Goal: Information Seeking & Learning: Learn about a topic

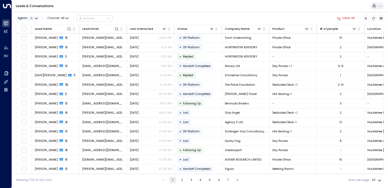
click at [20, 18] on span "Agents" at bounding box center [23, 18] width 10 height 3
click at [20, 18] on div at bounding box center [194, 94] width 388 height 188
click at [155, 28] on div at bounding box center [160, 28] width 14 height 5
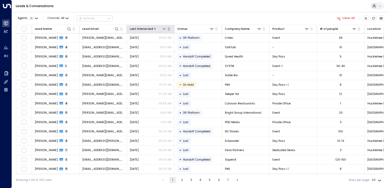
click at [163, 29] on icon at bounding box center [164, 29] width 4 height 4
click at [156, 44] on button "Select Date" at bounding box center [164, 45] width 55 height 7
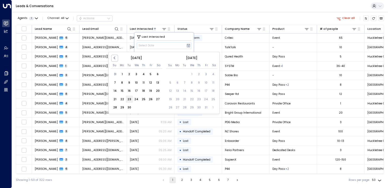
click at [129, 97] on div "23" at bounding box center [129, 99] width 7 height 7
click at [135, 89] on div "17" at bounding box center [136, 90] width 7 height 7
click at [127, 100] on div "23" at bounding box center [129, 99] width 7 height 7
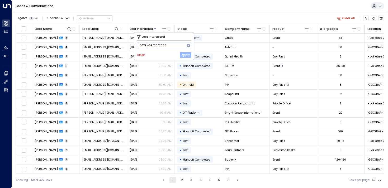
click at [185, 58] on button "Apply" at bounding box center [186, 55] width 12 height 6
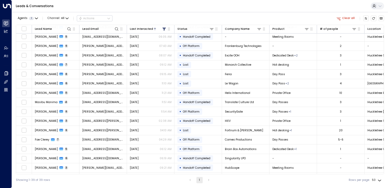
scroll to position [226, 0]
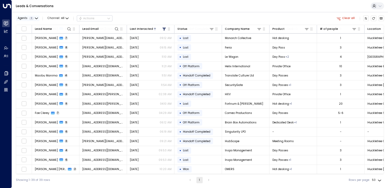
click at [29, 20] on div "Agents 1" at bounding box center [26, 18] width 16 height 3
click at [21, 24] on icon at bounding box center [19, 26] width 3 height 5
click at [68, 44] on button "Apply" at bounding box center [68, 43] width 12 height 6
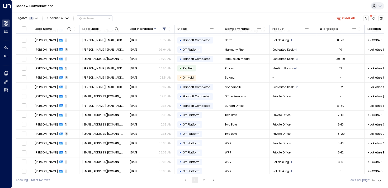
scroll to position [329, 0]
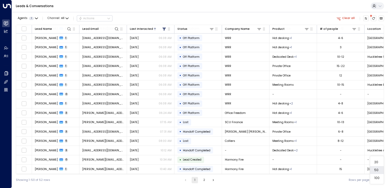
click at [376, 182] on body "Overview Leads & Conversations Leads & Conversations Analytics Analytics Agents…" at bounding box center [194, 93] width 388 height 186
click at [378, 178] on li "100" at bounding box center [377, 178] width 14 height 8
type input "***"
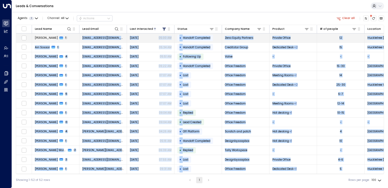
drag, startPoint x: 379, startPoint y: 166, endPoint x: 35, endPoint y: 37, distance: 367.9
copy tbody "sfisher@tuckerman.co.uk Sep 17, 2025 05:00 AM • Handoff Completed Zeno Equity P…"
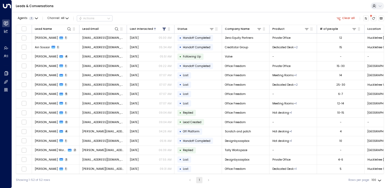
click at [169, 17] on div "Agents 1 Channel: All Actions Clear all" at bounding box center [200, 18] width 368 height 9
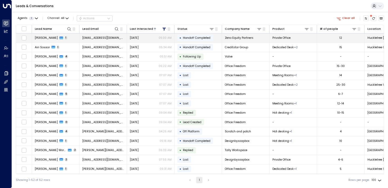
click at [35, 41] on td "[PERSON_NAME] 1" at bounding box center [55, 38] width 47 height 9
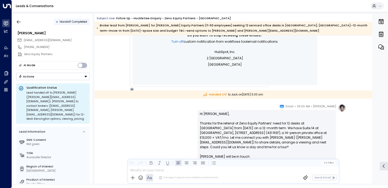
scroll to position [286, 0]
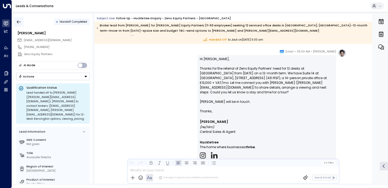
click at [19, 21] on icon "button" at bounding box center [18, 21] width 5 height 5
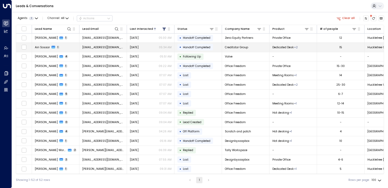
click at [59, 47] on td "Airi Sosaar 1" at bounding box center [55, 47] width 47 height 9
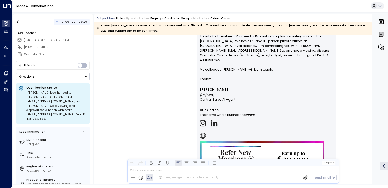
scroll to position [298, 0]
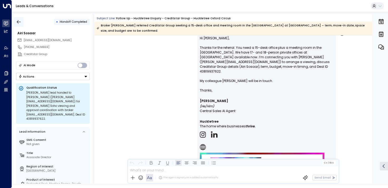
click at [21, 18] on button "button" at bounding box center [18, 21] width 9 height 9
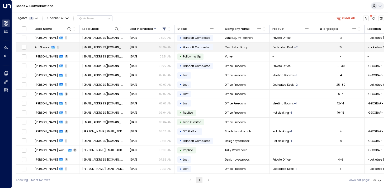
scroll to position [0, 31]
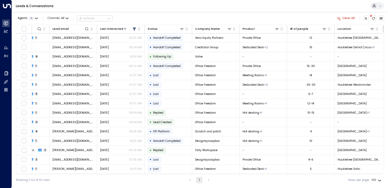
click at [371, 17] on span at bounding box center [371, 16] width 2 height 2
click at [373, 17] on icon "There are new threads available. Refresh the grid to view the latest updates." at bounding box center [373, 18] width 3 height 3
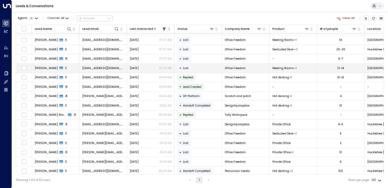
scroll to position [0, 0]
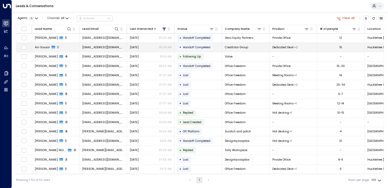
click at [99, 47] on span "[EMAIL_ADDRESS][DOMAIN_NAME]" at bounding box center [103, 47] width 42 height 4
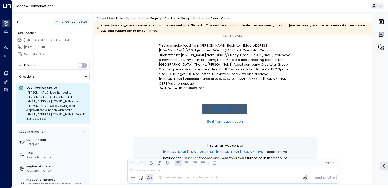
scroll to position [291, 0]
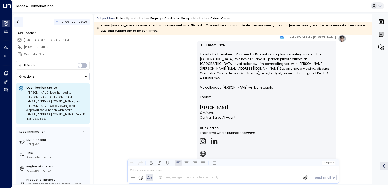
click at [20, 22] on icon "button" at bounding box center [18, 21] width 5 height 5
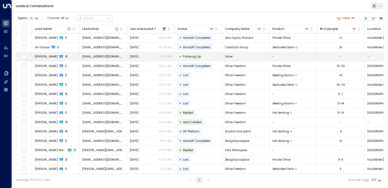
click at [109, 58] on span "cs@valvespace.com" at bounding box center [103, 57] width 42 height 4
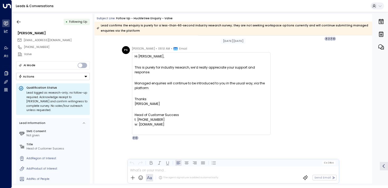
scroll to position [2030, 0]
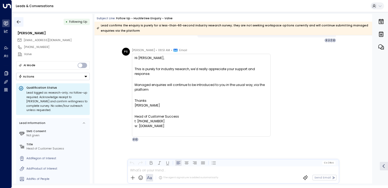
click at [23, 22] on button "button" at bounding box center [18, 21] width 9 height 9
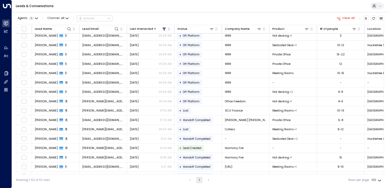
scroll to position [347, 0]
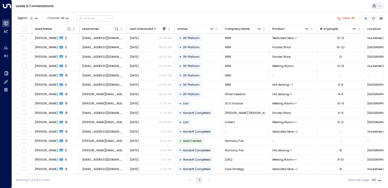
click at [361, 19] on div "Clear all" at bounding box center [359, 18] width 49 height 9
click at [363, 19] on button "Customize" at bounding box center [366, 19] width 6 height 6
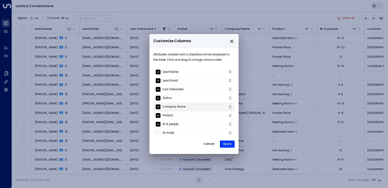
scroll to position [63, 0]
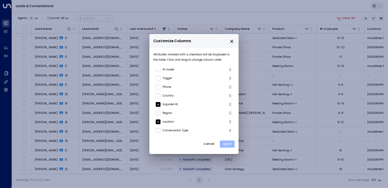
click at [225, 145] on button "Apply" at bounding box center [227, 144] width 15 height 7
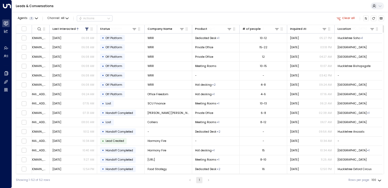
scroll to position [319, 78]
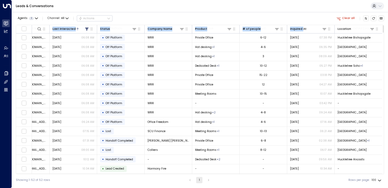
drag, startPoint x: 301, startPoint y: 28, endPoint x: 305, endPoint y: 23, distance: 6.6
click at [305, 23] on div "Agents 1 Channel: All Actions Clear all Lead Name Lead Email Last Interacted St…" at bounding box center [200, 99] width 368 height 174
click at [285, 6] on div "Leads & Conversations" at bounding box center [200, 6] width 376 height 12
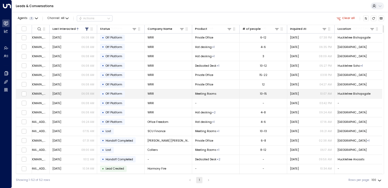
scroll to position [0, 78]
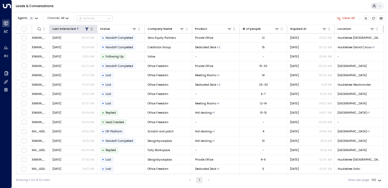
click at [85, 29] on icon at bounding box center [87, 29] width 4 height 4
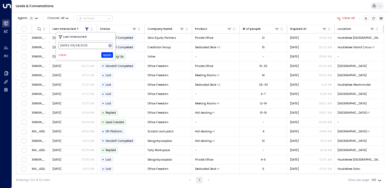
click at [109, 45] on icon at bounding box center [109, 45] width 3 height 3
click at [107, 56] on button "Apply" at bounding box center [107, 55] width 12 height 6
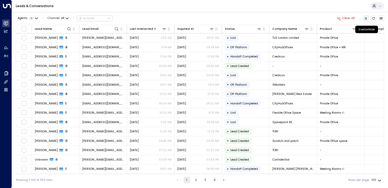
click at [366, 17] on icon "Customize" at bounding box center [365, 18] width 3 height 3
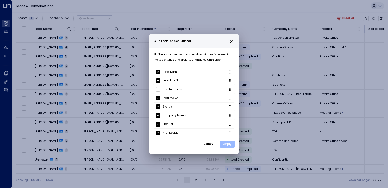
click at [226, 141] on button "Apply" at bounding box center [227, 144] width 15 height 7
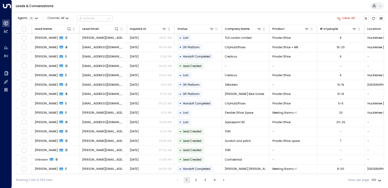
click at [157, 9] on div "Leads & Conversations" at bounding box center [200, 6] width 376 height 12
click at [164, 28] on icon at bounding box center [164, 29] width 4 height 4
click at [158, 47] on button "Select Date" at bounding box center [164, 45] width 55 height 7
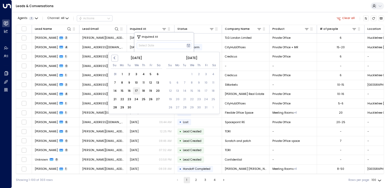
click at [139, 91] on div "17" at bounding box center [136, 90] width 7 height 7
click at [131, 96] on div "23" at bounding box center [129, 99] width 7 height 7
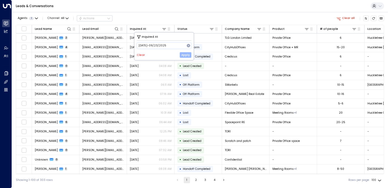
click at [189, 56] on button "Apply" at bounding box center [186, 55] width 12 height 6
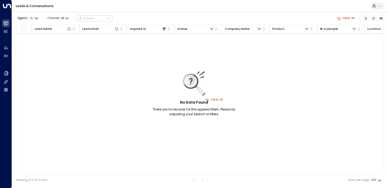
click at [34, 16] on button "Agents 1" at bounding box center [27, 19] width 23 height 6
click at [71, 44] on button "Apply" at bounding box center [68, 43] width 12 height 6
click at [372, 17] on icon "Refresh" at bounding box center [373, 18] width 3 height 3
click at [166, 30] on icon at bounding box center [164, 29] width 4 height 4
click at [138, 57] on div "Clear Apply" at bounding box center [164, 55] width 55 height 6
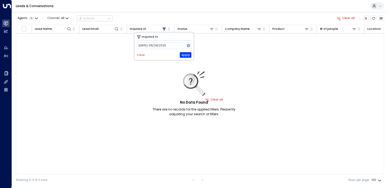
click at [139, 53] on div "Clear Apply" at bounding box center [164, 55] width 55 height 6
click at [139, 54] on button "Clear" at bounding box center [141, 55] width 8 height 3
click at [191, 54] on button "Apply" at bounding box center [186, 55] width 12 height 6
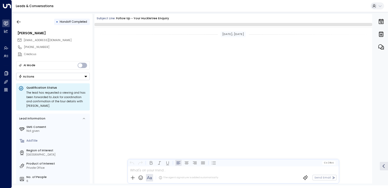
scroll to position [383, 0]
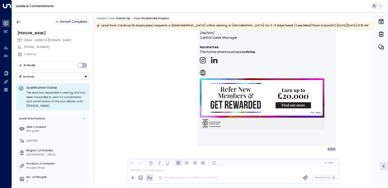
click at [21, 24] on icon "button" at bounding box center [18, 21] width 5 height 5
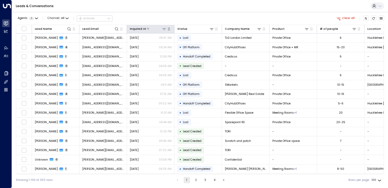
click at [155, 28] on div at bounding box center [156, 28] width 21 height 5
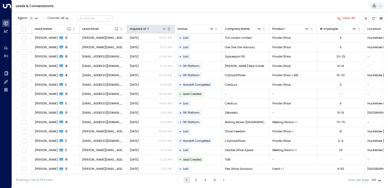
click at [149, 27] on div at bounding box center [156, 28] width 21 height 5
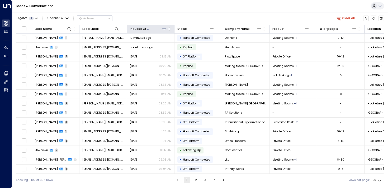
click at [165, 28] on icon at bounding box center [164, 29] width 4 height 4
click at [155, 45] on button "Select Date" at bounding box center [164, 45] width 55 height 7
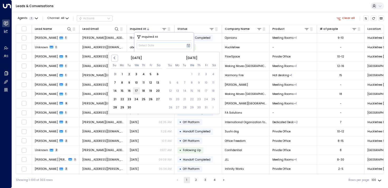
click at [133, 89] on div "17" at bounding box center [136, 90] width 7 height 7
click at [128, 97] on div "23" at bounding box center [129, 99] width 7 height 7
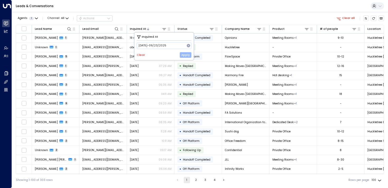
click at [183, 55] on button "Apply" at bounding box center [186, 55] width 12 height 6
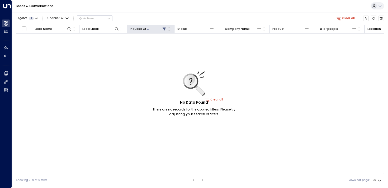
click at [164, 28] on icon at bounding box center [163, 28] width 3 height 3
click at [141, 54] on button "Clear" at bounding box center [141, 55] width 8 height 3
click at [139, 86] on div "No Data Found There are no records for the applied filters. Please try adjustin…" at bounding box center [214, 100] width 396 height 133
click at [165, 30] on icon at bounding box center [164, 29] width 4 height 4
click at [142, 56] on button "Clear" at bounding box center [141, 55] width 8 height 3
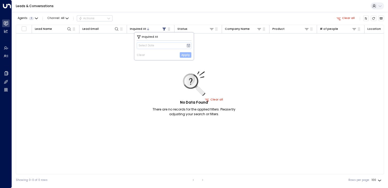
click at [188, 54] on button "Apply" at bounding box center [186, 55] width 12 height 6
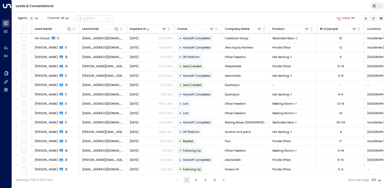
scroll to position [646, 0]
click at [161, 29] on button at bounding box center [163, 28] width 5 height 5
click at [189, 46] on icon at bounding box center [188, 46] width 4 height 4
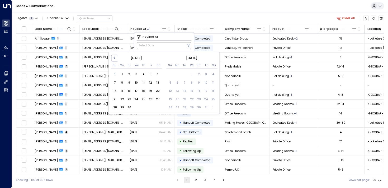
click at [189, 46] on icon at bounding box center [188, 46] width 4 height 4
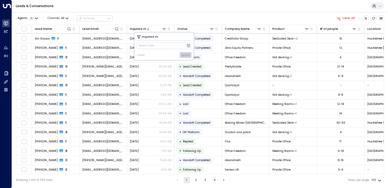
click at [167, 15] on div "Agents 1 Channel: All Actions Clear all" at bounding box center [200, 18] width 368 height 9
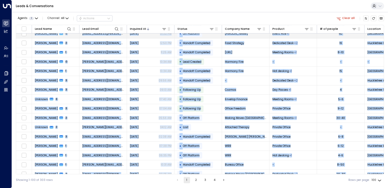
scroll to position [212, 0]
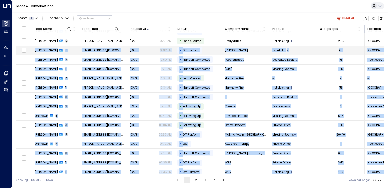
drag, startPoint x: 376, startPoint y: 68, endPoint x: 35, endPoint y: 50, distance: 341.3
copy tbody "Robyn Osborne 6 RO@compton.london Sep 23, 2025 01:32 PM • Off Platform Compton …"
click at [155, 15] on div "Agents 1 Channel: All Actions Clear all" at bounding box center [200, 18] width 368 height 9
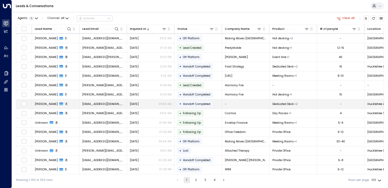
scroll to position [206, 0]
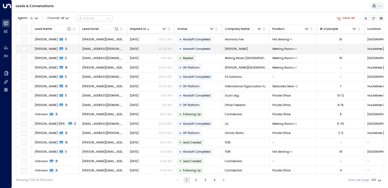
scroll to position [108, 0]
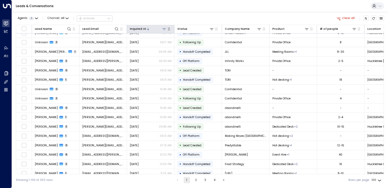
click at [164, 29] on icon at bounding box center [164, 29] width 4 height 2
click at [161, 49] on button "Select Date" at bounding box center [164, 45] width 55 height 7
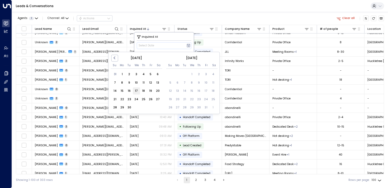
click at [136, 90] on div "17" at bounding box center [136, 90] width 7 height 7
click at [129, 99] on div "23" at bounding box center [129, 99] width 7 height 7
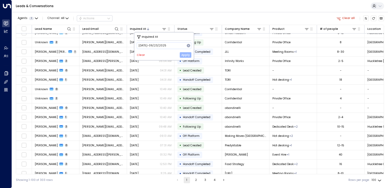
click at [183, 54] on button "Apply" at bounding box center [186, 55] width 12 height 6
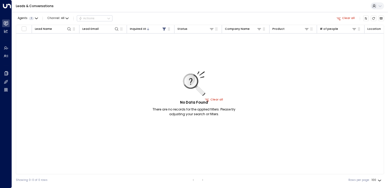
click at [214, 99] on div "No Data Found There are no records for the applied filters. Please try adjustin…" at bounding box center [194, 93] width 99 height 45
click at [206, 99] on div "No Data Found There are no records for the applied filters. Please try adjustin…" at bounding box center [194, 93] width 99 height 45
click at [166, 30] on icon at bounding box center [164, 29] width 4 height 4
click at [138, 56] on button "Clear" at bounding box center [141, 55] width 8 height 3
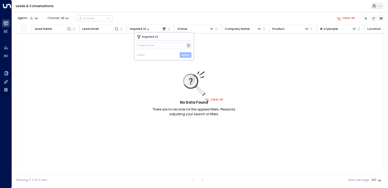
click at [189, 55] on button "Apply" at bounding box center [186, 55] width 12 height 6
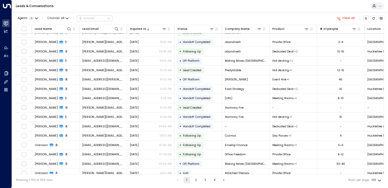
scroll to position [183, 0]
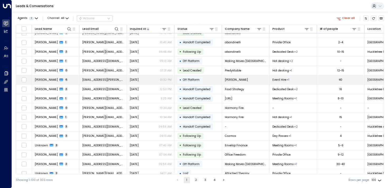
click at [51, 79] on span "[PERSON_NAME]" at bounding box center [46, 80] width 23 height 4
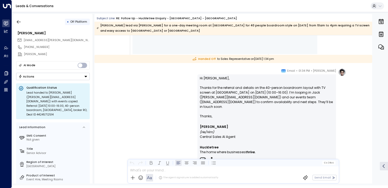
scroll to position [368, 0]
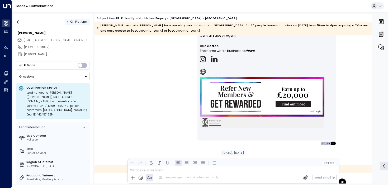
click at [313, 130] on div "Hi [PERSON_NAME], Thanks for the referral and details on the 40-person boardroo…" at bounding box center [267, 57] width 134 height 164
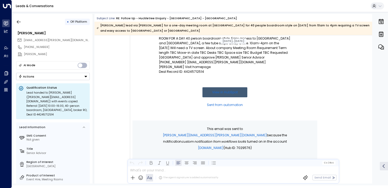
scroll to position [0, 0]
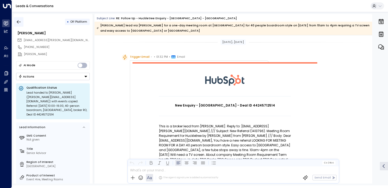
click at [19, 21] on icon "button" at bounding box center [18, 21] width 5 height 5
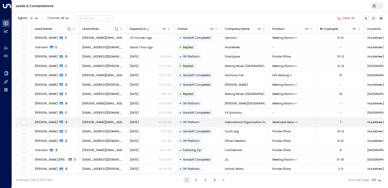
scroll to position [212, 0]
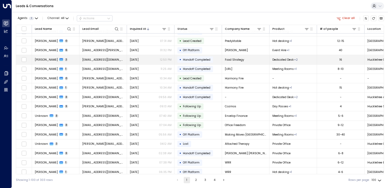
click at [46, 61] on span "[PERSON_NAME]" at bounding box center [46, 60] width 23 height 4
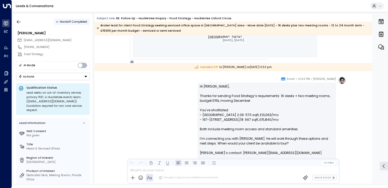
scroll to position [258, 0]
drag, startPoint x: 216, startPoint y: 108, endPoint x: 216, endPoint y: 120, distance: 11.9
click at [216, 120] on p "Hi [PERSON_NAME], Thanks for sending Food Strategy’s requirements: 16 desks + t…" at bounding box center [267, 123] width 134 height 76
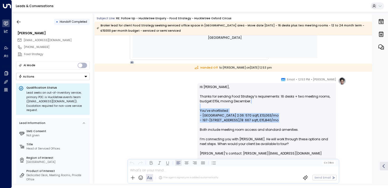
drag, startPoint x: 218, startPoint y: 126, endPoint x: 212, endPoint y: 105, distance: 21.3
click at [212, 105] on p "Hi [PERSON_NAME], Thanks for sending Food Strategy’s requirements: 16 desks + t…" at bounding box center [267, 123] width 134 height 76
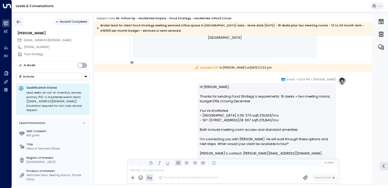
click at [15, 24] on button "button" at bounding box center [18, 21] width 9 height 9
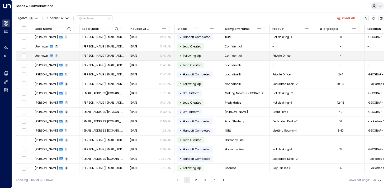
scroll to position [151, 0]
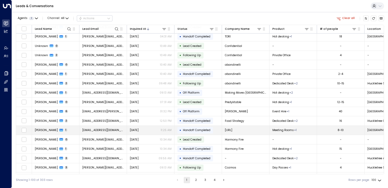
click at [37, 131] on span "[PERSON_NAME]" at bounding box center [46, 130] width 23 height 4
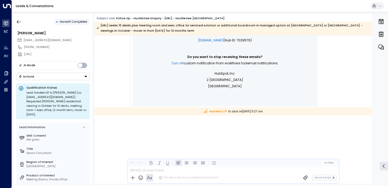
scroll to position [243, 0]
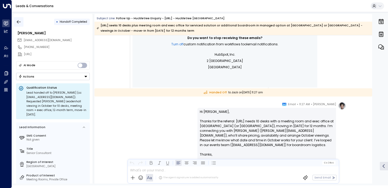
click at [20, 21] on icon "button" at bounding box center [18, 21] width 5 height 5
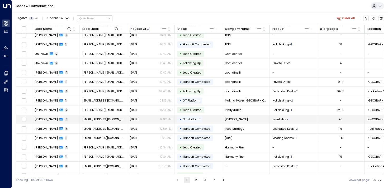
scroll to position [153, 0]
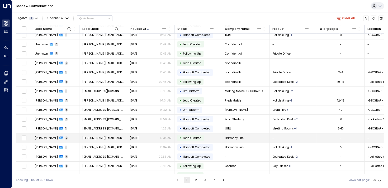
click at [63, 137] on td "[PERSON_NAME] 0" at bounding box center [55, 138] width 47 height 9
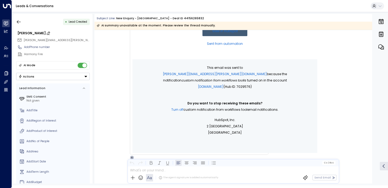
scroll to position [158, 0]
click at [21, 22] on icon "button" at bounding box center [18, 21] width 5 height 5
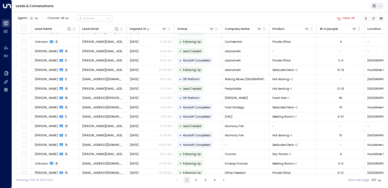
scroll to position [164, 0]
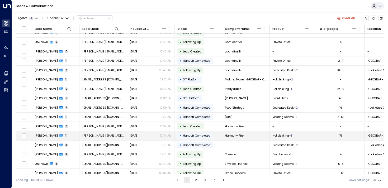
click at [45, 135] on span "[PERSON_NAME]" at bounding box center [46, 136] width 23 height 4
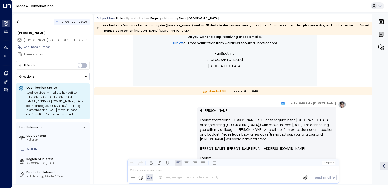
scroll to position [327, 0]
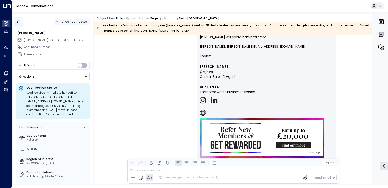
click at [17, 18] on button "button" at bounding box center [18, 21] width 9 height 9
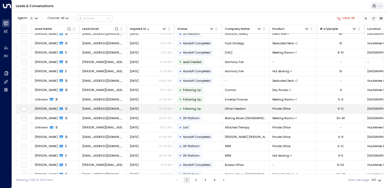
scroll to position [224, 0]
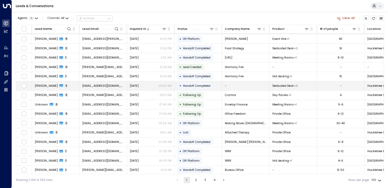
click at [40, 85] on span "[PERSON_NAME]" at bounding box center [46, 86] width 23 height 4
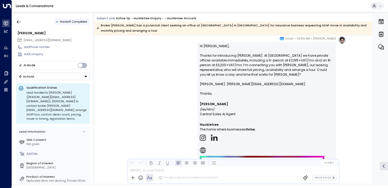
scroll to position [389, 0]
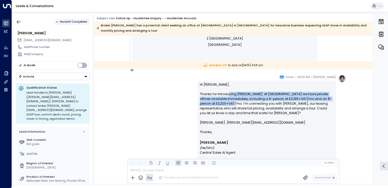
drag, startPoint x: 227, startPoint y: 94, endPoint x: 227, endPoint y: 104, distance: 10.8
click at [227, 104] on p "Hi [PERSON_NAME], Thanks for introducing [PERSON_NAME]. At [GEOGRAPHIC_DATA] we…" at bounding box center [267, 105] width 134 height 47
drag, startPoint x: 227, startPoint y: 95, endPoint x: 227, endPoint y: 105, distance: 10.0
click at [227, 105] on p "Hi [PERSON_NAME], Thanks for introducing [PERSON_NAME]. At [GEOGRAPHIC_DATA] we…" at bounding box center [267, 105] width 134 height 47
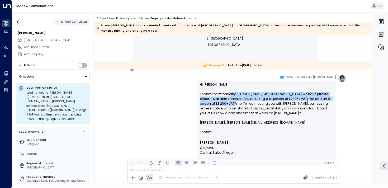
click at [227, 105] on p "Hi [PERSON_NAME], Thanks for introducing [PERSON_NAME]. At [GEOGRAPHIC_DATA] we…" at bounding box center [267, 105] width 134 height 47
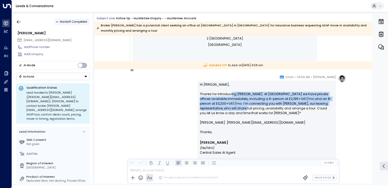
drag, startPoint x: 231, startPoint y: 96, endPoint x: 231, endPoint y: 107, distance: 11.6
click at [231, 107] on p "Hi [PERSON_NAME], Thanks for introducing [PERSON_NAME]. At [GEOGRAPHIC_DATA] we…" at bounding box center [267, 105] width 134 height 47
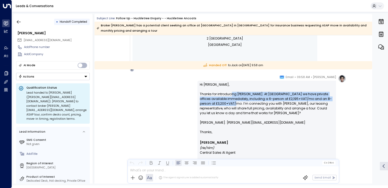
drag, startPoint x: 231, startPoint y: 103, endPoint x: 229, endPoint y: 92, distance: 10.4
click at [229, 92] on p "Hi [PERSON_NAME], Thanks for introducing [PERSON_NAME]. At [GEOGRAPHIC_DATA] we…" at bounding box center [267, 105] width 134 height 47
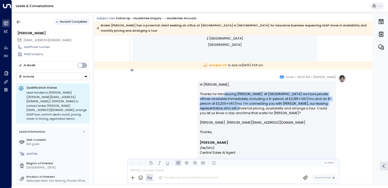
drag, startPoint x: 223, startPoint y: 93, endPoint x: 223, endPoint y: 107, distance: 13.5
click at [223, 107] on p "Hi [PERSON_NAME], Thanks for introducing [PERSON_NAME]. At [GEOGRAPHIC_DATA] we…" at bounding box center [267, 105] width 134 height 47
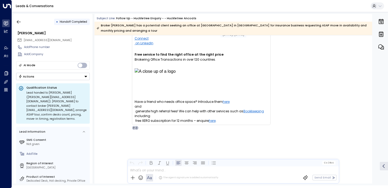
scroll to position [846, 0]
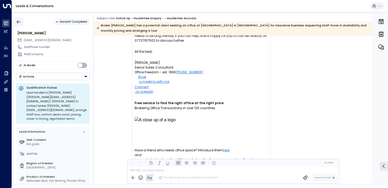
click at [22, 23] on button "button" at bounding box center [18, 21] width 9 height 9
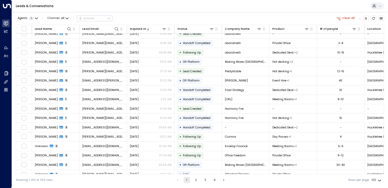
scroll to position [188, 0]
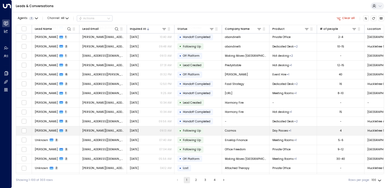
click at [46, 130] on span "[PERSON_NAME]" at bounding box center [46, 131] width 23 height 4
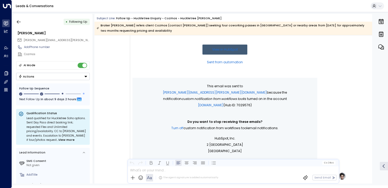
scroll to position [154, 0]
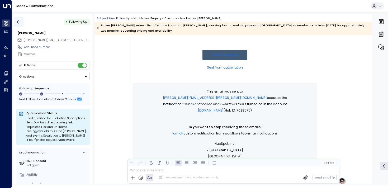
click at [19, 23] on icon "button" at bounding box center [18, 21] width 5 height 5
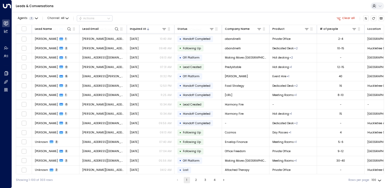
scroll to position [190, 0]
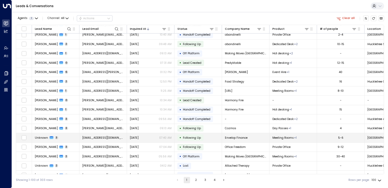
click at [42, 138] on span "Unknown" at bounding box center [41, 138] width 13 height 4
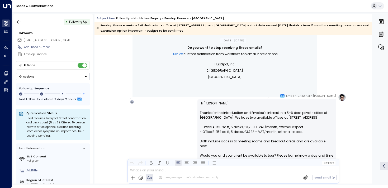
scroll to position [312, 0]
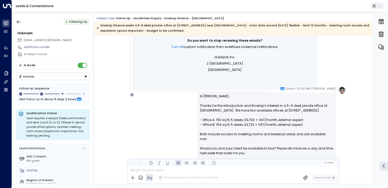
drag, startPoint x: 245, startPoint y: 105, endPoint x: 245, endPoint y: 115, distance: 9.2
click at [245, 115] on p "Hi [PERSON_NAME], Thanks for the introduction and Envelop’s interest in a 5–6 d…" at bounding box center [267, 127] width 134 height 66
drag, startPoint x: 236, startPoint y: 107, endPoint x: 236, endPoint y: 117, distance: 10.6
click at [236, 117] on p "Hi [PERSON_NAME], Thanks for the introduction and Envelop’s interest in a 5–6 d…" at bounding box center [267, 127] width 134 height 66
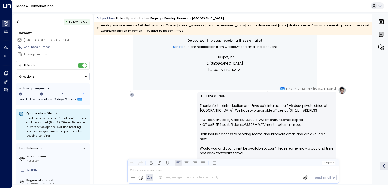
click at [236, 117] on p "Hi [PERSON_NAME], Thanks for the introduction and Envelop’s interest in a 5–6 d…" at bounding box center [267, 127] width 134 height 66
drag, startPoint x: 243, startPoint y: 117, endPoint x: 242, endPoint y: 107, distance: 10.3
click at [242, 107] on p "Hi [PERSON_NAME], Thanks for the introduction and Envelop’s interest in a 5–6 d…" at bounding box center [267, 127] width 134 height 66
drag, startPoint x: 230, startPoint y: 107, endPoint x: 230, endPoint y: 117, distance: 9.8
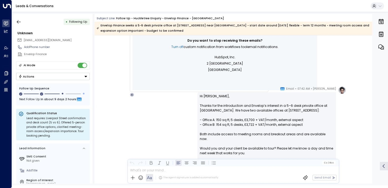
click at [230, 117] on p "Hi [PERSON_NAME], Thanks for the introduction and Envelop’s interest in a 5–6 d…" at bounding box center [267, 127] width 134 height 66
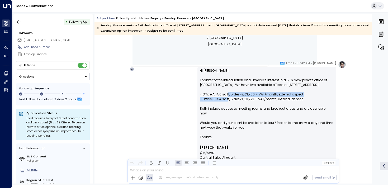
drag, startPoint x: 227, startPoint y: 98, endPoint x: 227, endPoint y: 106, distance: 8.2
click at [227, 106] on p "Hi [PERSON_NAME], Thanks for the introduction and Envelop’s interest in a 5–6 d…" at bounding box center [267, 101] width 134 height 66
drag, startPoint x: 244, startPoint y: 103, endPoint x: 243, endPoint y: 99, distance: 4.2
click at [243, 99] on p "Hi [PERSON_NAME], Thanks for the introduction and Envelop’s interest in a 5–6 d…" at bounding box center [267, 101] width 134 height 66
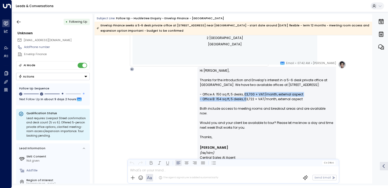
click at [243, 99] on p "Hi [PERSON_NAME], Thanks for the introduction and Envelop’s interest in a 5–6 d…" at bounding box center [267, 101] width 134 height 66
drag, startPoint x: 232, startPoint y: 99, endPoint x: 232, endPoint y: 105, distance: 6.3
click at [232, 105] on p "Hi [PERSON_NAME], Thanks for the introduction and Envelop’s interest in a 5–6 d…" at bounding box center [267, 101] width 134 height 66
drag, startPoint x: 224, startPoint y: 112, endPoint x: 245, endPoint y: 112, distance: 20.8
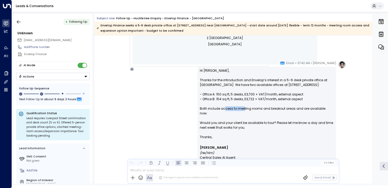
click at [245, 112] on p "Hi [PERSON_NAME], Thanks for the introduction and Envelop’s interest in a 5–6 d…" at bounding box center [267, 101] width 134 height 66
drag, startPoint x: 244, startPoint y: 112, endPoint x: 295, endPoint y: 112, distance: 50.4
click at [295, 112] on p "Hi [PERSON_NAME], Thanks for the introduction and Envelop’s interest in a 5–6 d…" at bounding box center [267, 101] width 134 height 66
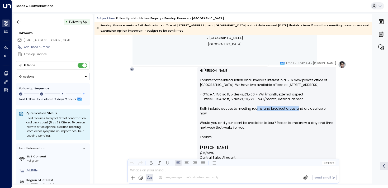
drag, startPoint x: 257, startPoint y: 112, endPoint x: 299, endPoint y: 113, distance: 42.0
click at [299, 113] on p "Hi [PERSON_NAME], Thanks for the introduction and Envelop’s interest in a 5–6 d…" at bounding box center [267, 101] width 134 height 66
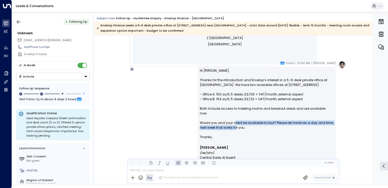
drag, startPoint x: 233, startPoint y: 122, endPoint x: 235, endPoint y: 127, distance: 5.3
click at [235, 127] on p "Hi [PERSON_NAME], Thanks for the introduction and Envelop’s interest in a 5–6 d…" at bounding box center [267, 101] width 134 height 66
drag, startPoint x: 236, startPoint y: 127, endPoint x: 232, endPoint y: 122, distance: 7.0
click at [232, 122] on p "Hi [PERSON_NAME], Thanks for the introduction and Envelop’s interest in a 5–6 d…" at bounding box center [267, 101] width 134 height 66
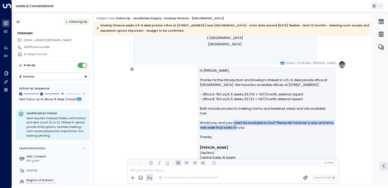
click at [232, 122] on p "Hi [PERSON_NAME], Thanks for the introduction and Envelop’s interest in a 5–6 d…" at bounding box center [267, 101] width 134 height 66
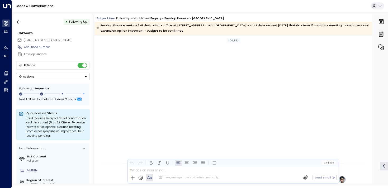
scroll to position [824, 0]
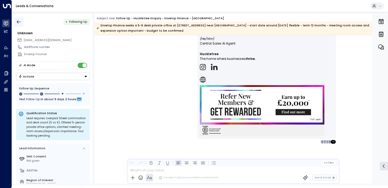
click at [19, 21] on icon "button" at bounding box center [18, 21] width 5 height 5
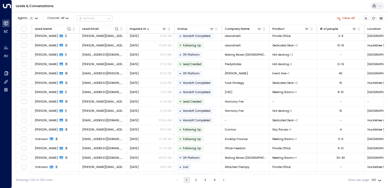
scroll to position [199, 0]
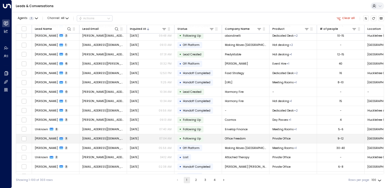
click at [43, 139] on span "[PERSON_NAME]" at bounding box center [46, 139] width 23 height 4
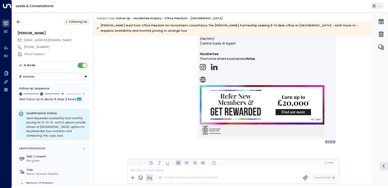
scroll to position [881, 0]
click at [19, 21] on icon "button" at bounding box center [18, 21] width 5 height 5
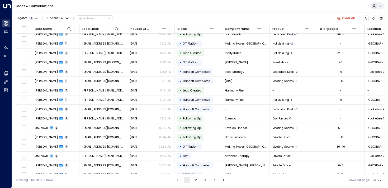
scroll to position [223, 0]
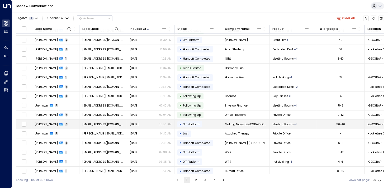
click at [38, 125] on span "[PERSON_NAME]" at bounding box center [46, 124] width 23 height 4
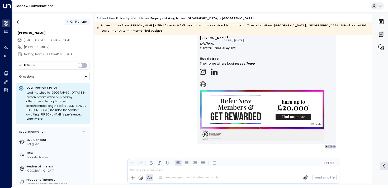
scroll to position [991, 0]
click at [18, 21] on icon "button" at bounding box center [18, 21] width 5 height 5
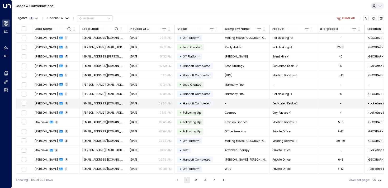
scroll to position [207, 0]
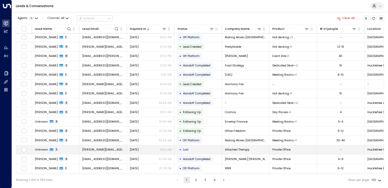
click at [42, 149] on span "Unknown" at bounding box center [41, 150] width 13 height 4
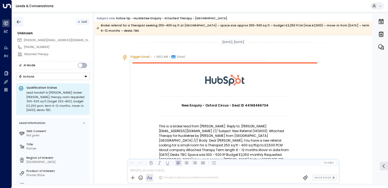
click at [20, 23] on icon "button" at bounding box center [18, 21] width 5 height 5
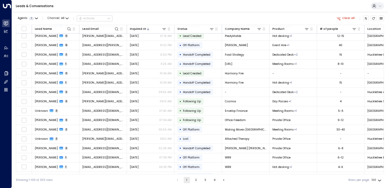
scroll to position [226, 0]
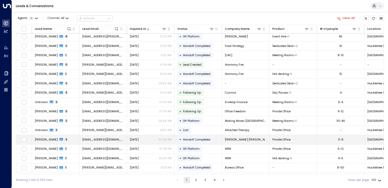
click at [46, 141] on span "[PERSON_NAME]" at bounding box center [46, 140] width 23 height 4
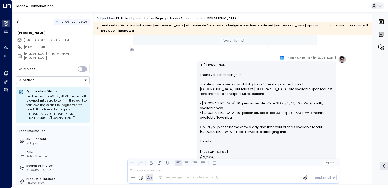
scroll to position [292, 0]
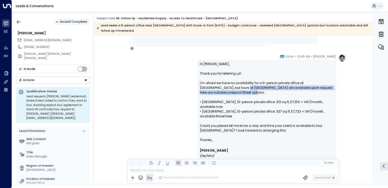
drag, startPoint x: 231, startPoint y: 94, endPoint x: 228, endPoint y: 88, distance: 6.7
click at [228, 88] on p "Hi [PERSON_NAME], Thank you for referring us! I’m afraid we have no availabilit…" at bounding box center [267, 100] width 134 height 76
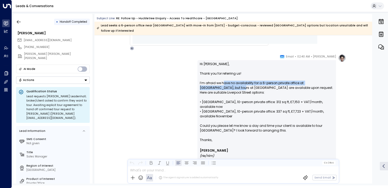
drag, startPoint x: 223, startPoint y: 84, endPoint x: 225, endPoint y: 89, distance: 4.6
click at [225, 89] on p "Hi [PERSON_NAME], Thank you for referring us! I’m afraid we have no availabilit…" at bounding box center [267, 100] width 134 height 76
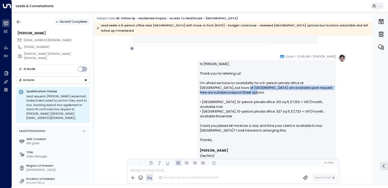
drag, startPoint x: 228, startPoint y: 89, endPoint x: 230, endPoint y: 95, distance: 6.7
click at [230, 95] on p "Hi [PERSON_NAME], Thank you for referring us! I’m afraid we have no availabilit…" at bounding box center [267, 100] width 134 height 76
drag, startPoint x: 237, startPoint y: 95, endPoint x: 228, endPoint y: 83, distance: 15.3
click at [228, 83] on p "Hi [PERSON_NAME], Thank you for referring us! I’m afraid we have no availabilit…" at bounding box center [267, 100] width 134 height 76
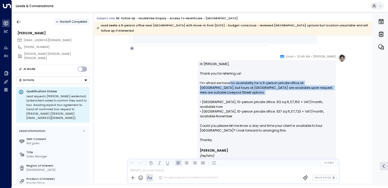
click at [228, 83] on p "Hi [PERSON_NAME], Thank you for referring us! I’m afraid we have no availabilit…" at bounding box center [267, 100] width 134 height 76
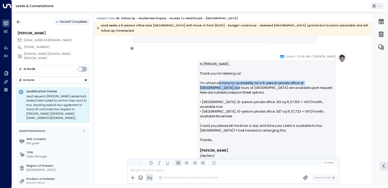
drag, startPoint x: 217, startPoint y: 84, endPoint x: 217, endPoint y: 89, distance: 5.0
click at [217, 89] on p "Hi [PERSON_NAME], Thank you for referring us! I’m afraid we have no availabilit…" at bounding box center [267, 100] width 134 height 76
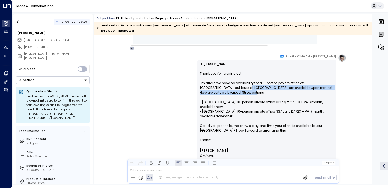
drag, startPoint x: 229, startPoint y: 89, endPoint x: 229, endPoint y: 92, distance: 3.7
click at [229, 92] on p "Hi [PERSON_NAME], Thank you for referring us! I’m afraid we have no availabilit…" at bounding box center [267, 100] width 134 height 76
drag, startPoint x: 231, startPoint y: 94, endPoint x: 228, endPoint y: 85, distance: 9.5
click at [228, 85] on p "Hi [PERSON_NAME], Thank you for referring us! I’m afraid we have no availabilit…" at bounding box center [267, 100] width 134 height 76
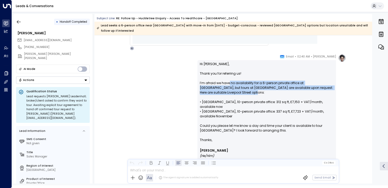
click at [228, 85] on p "Hi [PERSON_NAME], Thank you for referring us! I’m afraid we have no availabilit…" at bounding box center [267, 100] width 134 height 76
drag, startPoint x: 227, startPoint y: 85, endPoint x: 227, endPoint y: 92, distance: 7.7
click at [227, 92] on p "Hi [PERSON_NAME], Thank you for referring us! I’m afraid we have no availabilit…" at bounding box center [267, 100] width 134 height 76
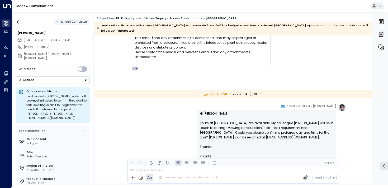
scroll to position [657, 0]
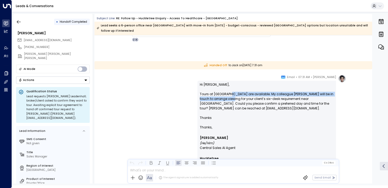
drag, startPoint x: 228, startPoint y: 92, endPoint x: 228, endPoint y: 102, distance: 9.5
click at [228, 102] on p "Hi [PERSON_NAME], Tours at [GEOGRAPHIC_DATA] are available. My colleague [PERSO…" at bounding box center [267, 103] width 134 height 43
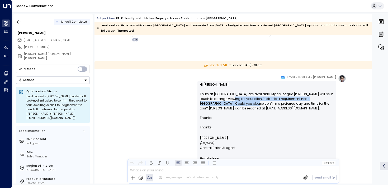
drag, startPoint x: 228, startPoint y: 105, endPoint x: 226, endPoint y: 97, distance: 8.5
click at [226, 97] on p "Hi [PERSON_NAME], Tours at [GEOGRAPHIC_DATA] are available. My colleague [PERSO…" at bounding box center [267, 103] width 134 height 43
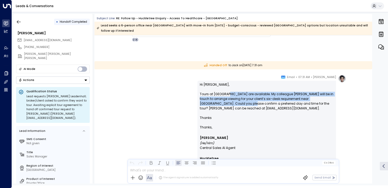
drag, startPoint x: 226, startPoint y: 95, endPoint x: 226, endPoint y: 107, distance: 11.9
click at [226, 107] on p "Hi [PERSON_NAME], Tours at [GEOGRAPHIC_DATA] are available. My colleague [PERSO…" at bounding box center [267, 103] width 134 height 43
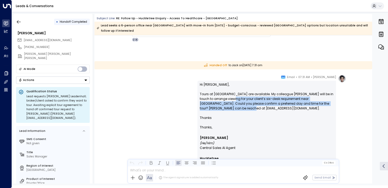
drag, startPoint x: 229, startPoint y: 108, endPoint x: 229, endPoint y: 97, distance: 11.1
click at [229, 97] on p "Hi [PERSON_NAME], Tours at [GEOGRAPHIC_DATA] are available. My colleague [PERSO…" at bounding box center [267, 103] width 134 height 43
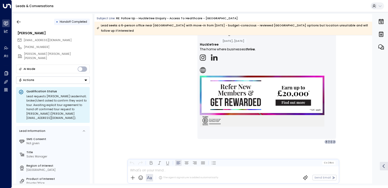
scroll to position [771, 0]
click at [18, 21] on icon "button" at bounding box center [18, 21] width 5 height 5
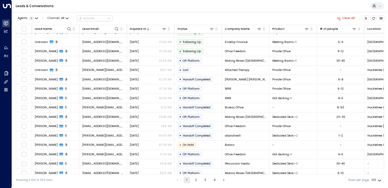
scroll to position [293, 0]
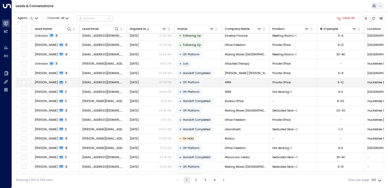
click at [46, 81] on span "[PERSON_NAME]" at bounding box center [46, 82] width 23 height 4
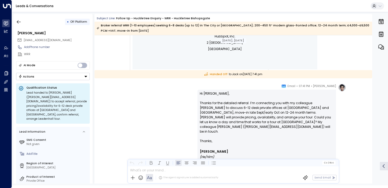
scroll to position [266, 0]
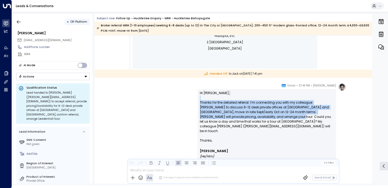
drag, startPoint x: 265, startPoint y: 98, endPoint x: 269, endPoint y: 116, distance: 18.4
click at [269, 116] on p "Hi [PERSON_NAME], Thanks for the detailed referral. I’m connecting you with my …" at bounding box center [267, 114] width 134 height 47
drag, startPoint x: 269, startPoint y: 117, endPoint x: 263, endPoint y: 102, distance: 16.2
click at [263, 102] on p "Hi [PERSON_NAME], Thanks for the detailed referral. I’m connecting you with my …" at bounding box center [267, 114] width 134 height 47
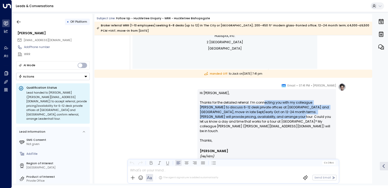
click at [263, 102] on p "Hi [PERSON_NAME], Thanks for the detailed referral. I’m connecting you with my …" at bounding box center [267, 114] width 134 height 47
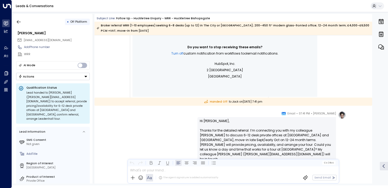
scroll to position [289, 0]
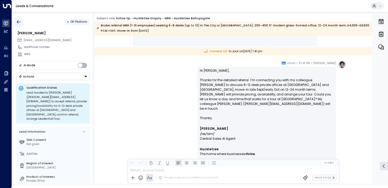
click at [18, 22] on icon "button" at bounding box center [18, 21] width 5 height 5
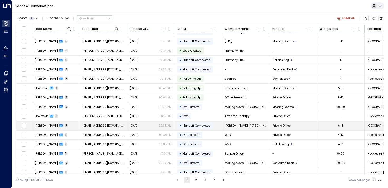
scroll to position [240, 0]
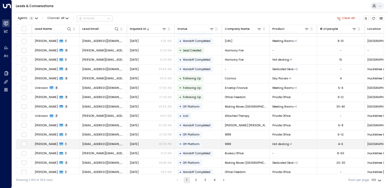
click at [40, 141] on td "[PERSON_NAME] 1" at bounding box center [55, 144] width 47 height 9
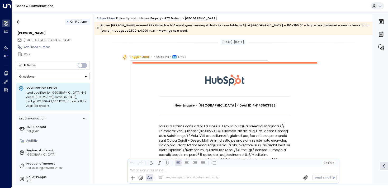
scroll to position [312, 0]
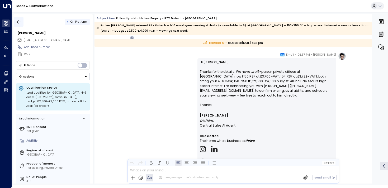
click at [17, 24] on icon "button" at bounding box center [18, 21] width 5 height 5
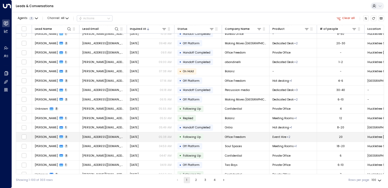
scroll to position [345, 0]
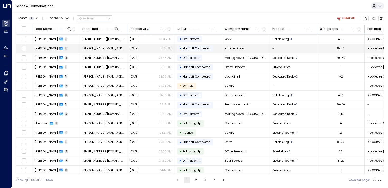
click at [49, 46] on td "[PERSON_NAME] 1" at bounding box center [55, 48] width 47 height 9
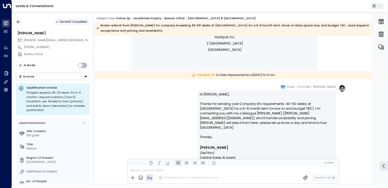
scroll to position [290, 0]
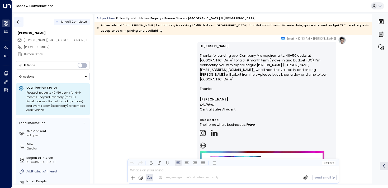
click at [20, 24] on icon "button" at bounding box center [18, 21] width 5 height 5
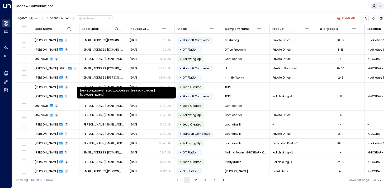
scroll to position [119, 0]
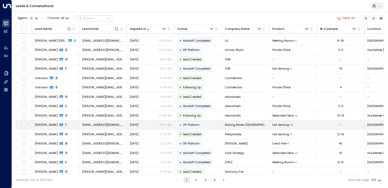
click at [45, 125] on span "[PERSON_NAME]" at bounding box center [46, 125] width 23 height 4
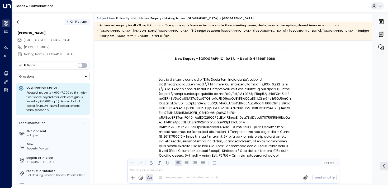
scroll to position [83, 0]
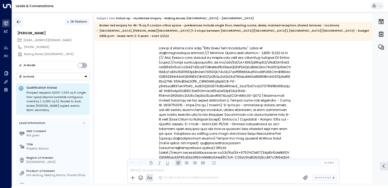
click at [19, 23] on icon "button" at bounding box center [18, 21] width 5 height 5
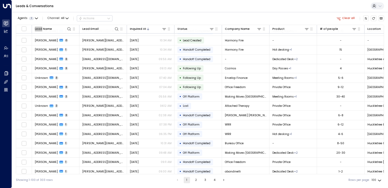
scroll to position [254, 0]
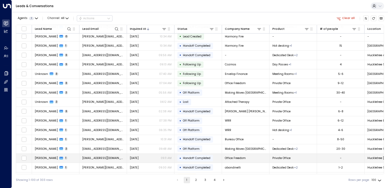
click at [45, 157] on span "[PERSON_NAME]" at bounding box center [46, 158] width 23 height 4
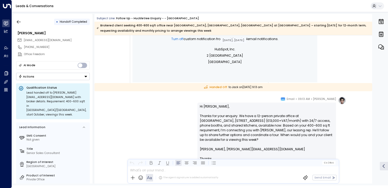
scroll to position [378, 0]
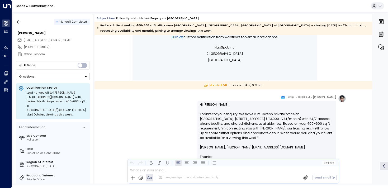
drag, startPoint x: 209, startPoint y: 117, endPoint x: 209, endPoint y: 126, distance: 8.4
click at [209, 126] on p "Hi [PERSON_NAME], Thanks for your enquiry. We have a 12-person private office a…" at bounding box center [267, 128] width 134 height 52
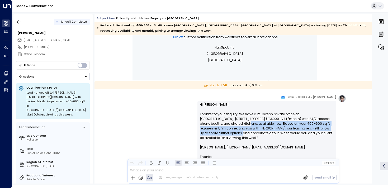
drag, startPoint x: 214, startPoint y: 122, endPoint x: 214, endPoint y: 132, distance: 10.3
click at [214, 132] on p "Hi [PERSON_NAME], Thanks for your enquiry. We have a 12-person private office a…" at bounding box center [267, 128] width 134 height 52
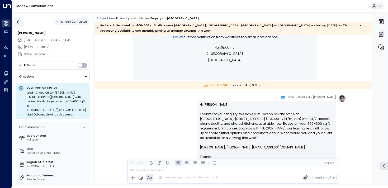
click at [18, 19] on icon "button" at bounding box center [18, 21] width 5 height 5
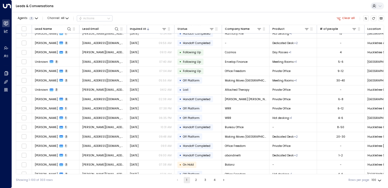
scroll to position [270, 0]
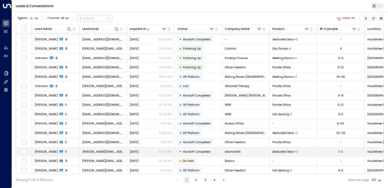
click at [44, 151] on span "[PERSON_NAME]" at bounding box center [46, 152] width 23 height 4
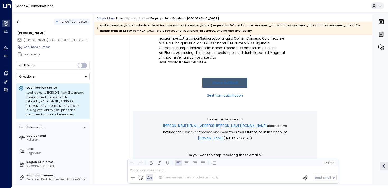
scroll to position [201, 0]
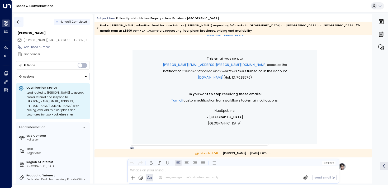
click at [16, 21] on icon "button" at bounding box center [18, 21] width 5 height 5
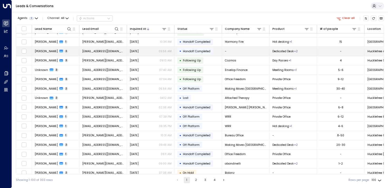
scroll to position [292, 0]
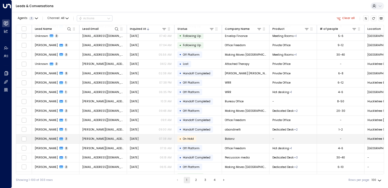
click at [43, 139] on span "[PERSON_NAME]" at bounding box center [46, 139] width 23 height 4
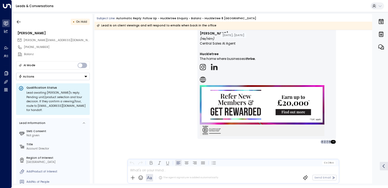
scroll to position [227, 0]
click at [17, 23] on icon "button" at bounding box center [18, 21] width 5 height 5
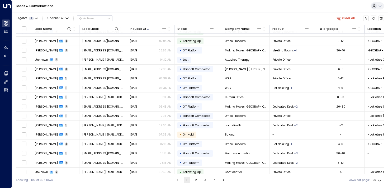
scroll to position [312, 0]
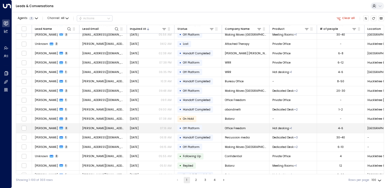
click at [48, 128] on span "[PERSON_NAME]" at bounding box center [46, 128] width 23 height 4
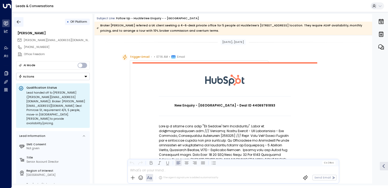
click at [18, 20] on icon "button" at bounding box center [18, 21] width 5 height 5
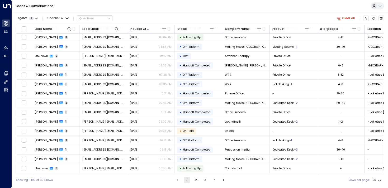
scroll to position [337, 0]
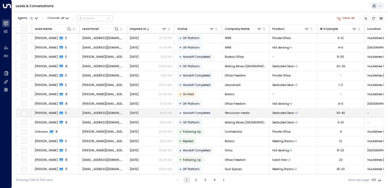
click at [54, 115] on div "[PERSON_NAME] 1" at bounding box center [51, 113] width 33 height 4
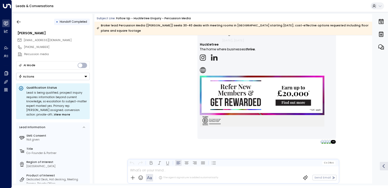
scroll to position [360, 0]
click at [18, 23] on icon "button" at bounding box center [18, 21] width 5 height 5
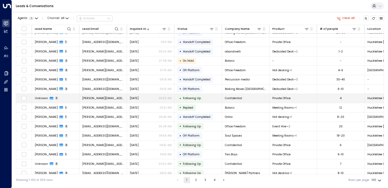
scroll to position [371, 0]
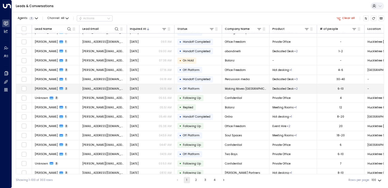
click at [36, 90] on span "[PERSON_NAME]" at bounding box center [46, 89] width 23 height 4
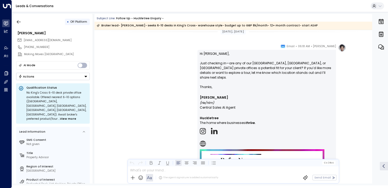
scroll to position [943, 0]
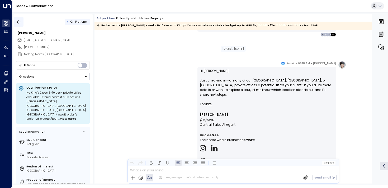
click at [19, 21] on icon "button" at bounding box center [18, 21] width 5 height 5
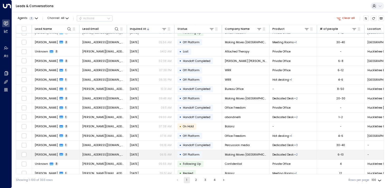
scroll to position [322, 0]
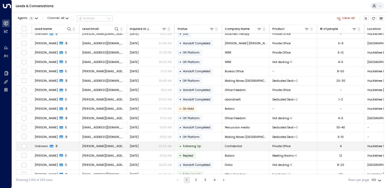
click at [46, 147] on span "Unknown" at bounding box center [41, 146] width 13 height 4
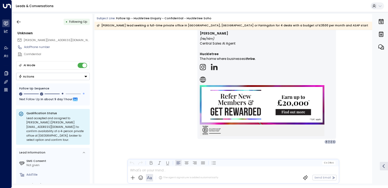
scroll to position [985, 0]
click at [18, 22] on icon "button" at bounding box center [18, 21] width 5 height 5
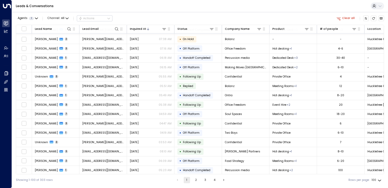
scroll to position [393, 0]
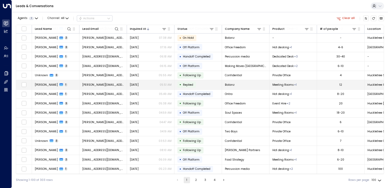
click at [40, 85] on span "[PERSON_NAME]" at bounding box center [46, 85] width 23 height 4
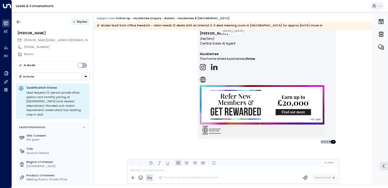
scroll to position [513, 0]
click at [17, 21] on icon "button" at bounding box center [19, 21] width 4 height 3
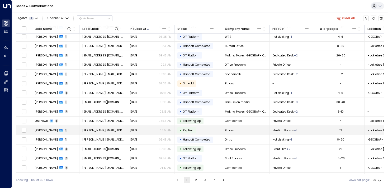
scroll to position [350, 0]
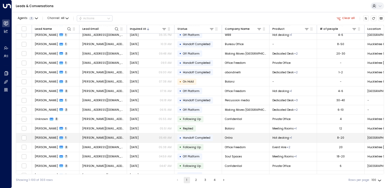
click at [64, 138] on td "[PERSON_NAME] 1" at bounding box center [55, 138] width 47 height 9
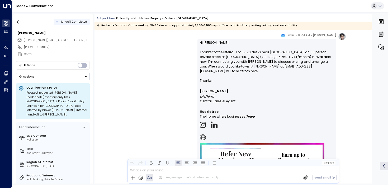
scroll to position [245, 0]
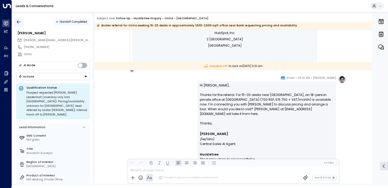
click at [18, 22] on icon "button" at bounding box center [19, 21] width 4 height 3
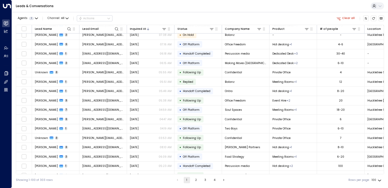
scroll to position [399, 0]
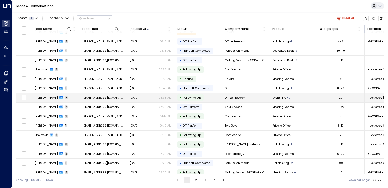
click at [40, 99] on span "[PERSON_NAME]" at bounding box center [46, 98] width 23 height 4
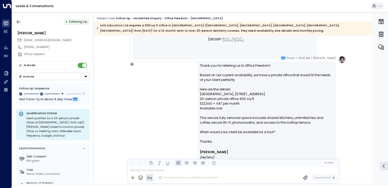
scroll to position [437, 0]
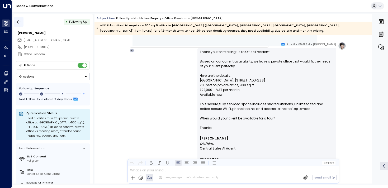
click at [17, 20] on icon "button" at bounding box center [18, 21] width 5 height 5
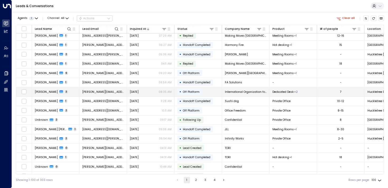
scroll to position [85, 0]
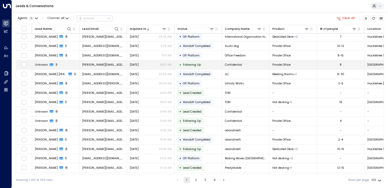
click at [41, 68] on td "Unknown 2" at bounding box center [55, 64] width 47 height 9
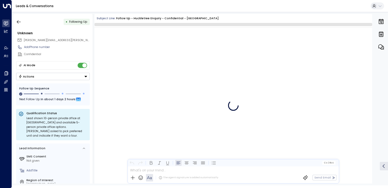
scroll to position [832, 0]
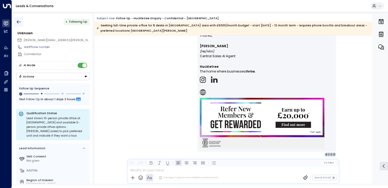
click at [18, 21] on icon "button" at bounding box center [18, 21] width 5 height 5
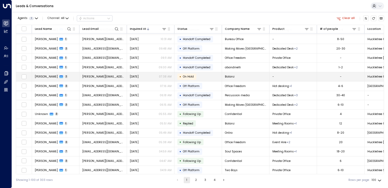
scroll to position [355, 0]
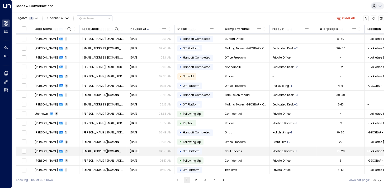
click at [44, 151] on span "[PERSON_NAME]" at bounding box center [46, 151] width 23 height 4
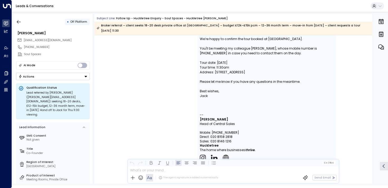
scroll to position [887, 0]
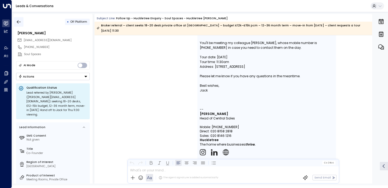
click at [21, 22] on button "button" at bounding box center [18, 21] width 9 height 9
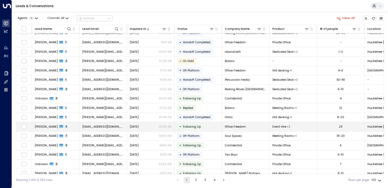
scroll to position [374, 0]
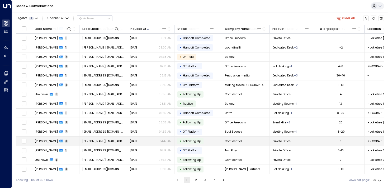
click at [63, 142] on td "Isabelle 3" at bounding box center [55, 141] width 47 height 9
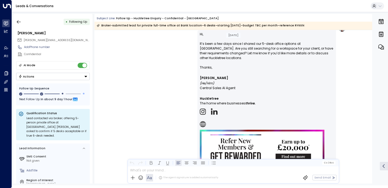
scroll to position [940, 0]
click at [17, 21] on icon "button" at bounding box center [18, 21] width 5 height 5
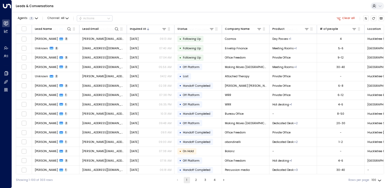
scroll to position [413, 0]
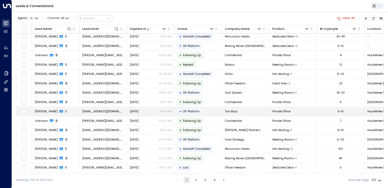
click at [38, 112] on span "[PERSON_NAME]" at bounding box center [46, 111] width 23 height 4
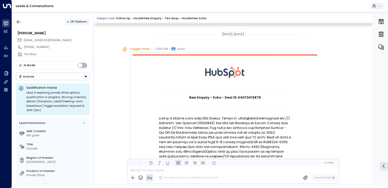
scroll to position [295, 0]
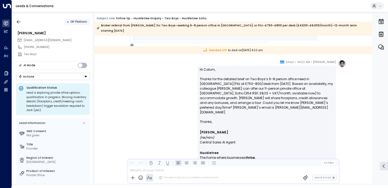
drag, startPoint x: 220, startPoint y: 81, endPoint x: 220, endPoint y: 85, distance: 3.4
click at [220, 85] on p "Hi [PERSON_NAME], Thanks for the detailed brief on Two Boys’s 6-8 person office…" at bounding box center [267, 93] width 134 height 52
drag, startPoint x: 235, startPoint y: 85, endPoint x: 234, endPoint y: 80, distance: 5.1
click at [234, 80] on p "Hi [PERSON_NAME], Thanks for the detailed brief on Two Boys’s 6-8 person office…" at bounding box center [267, 93] width 134 height 52
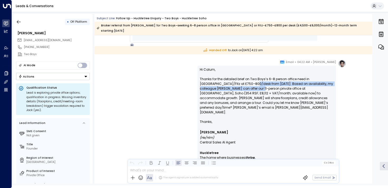
click at [234, 80] on p "Hi [PERSON_NAME], Thanks for the detailed brief on Two Boys’s 6-8 person office…" at bounding box center [267, 93] width 134 height 52
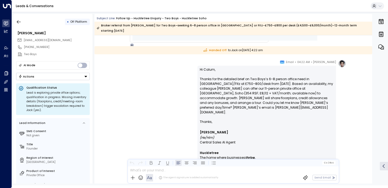
drag, startPoint x: 228, startPoint y: 78, endPoint x: 228, endPoint y: 85, distance: 6.9
click at [228, 85] on p "Hi [PERSON_NAME], Thanks for the detailed brief on Two Boys’s 6-8 person office…" at bounding box center [267, 93] width 134 height 52
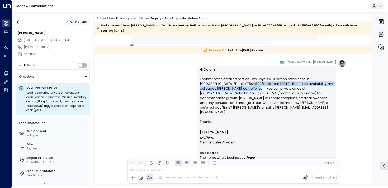
click at [228, 85] on p "Hi [PERSON_NAME], Thanks for the detailed brief on Two Boys’s 6-8 person office…" at bounding box center [267, 93] width 134 height 52
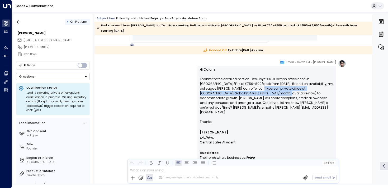
drag, startPoint x: 233, startPoint y: 84, endPoint x: 233, endPoint y: 91, distance: 7.1
click at [233, 91] on p "Hi [PERSON_NAME], Thanks for the detailed brief on Two Boys’s 6-8 person office…" at bounding box center [267, 93] width 134 height 52
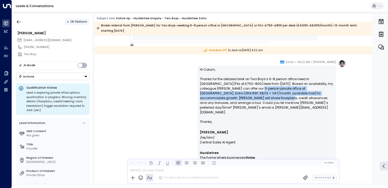
click at [233, 91] on p "Hi [PERSON_NAME], Thanks for the detailed brief on Two Boys’s 6-8 person office…" at bounding box center [267, 93] width 134 height 52
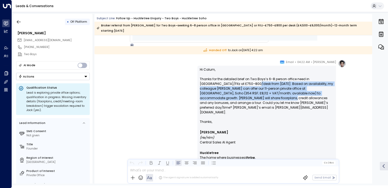
drag, startPoint x: 239, startPoint y: 91, endPoint x: 236, endPoint y: 79, distance: 11.8
click at [236, 79] on p "Hi [PERSON_NAME], Thanks for the detailed brief on Two Boys’s 6-8 person office…" at bounding box center [267, 93] width 134 height 52
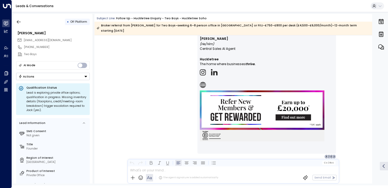
scroll to position [388, 0]
click at [22, 21] on button "button" at bounding box center [18, 21] width 9 height 9
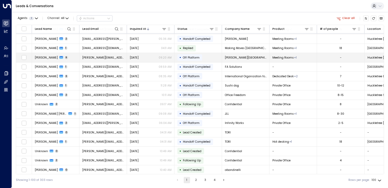
scroll to position [426, 0]
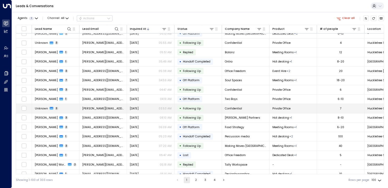
click at [39, 107] on span "Unknown" at bounding box center [41, 109] width 13 height 4
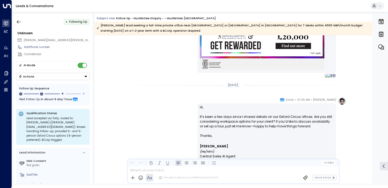
scroll to position [935, 0]
click at [19, 20] on icon "button" at bounding box center [18, 21] width 5 height 5
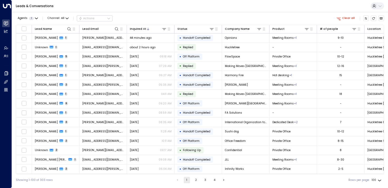
scroll to position [445, 0]
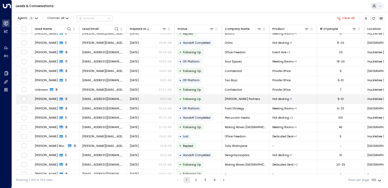
click at [44, 99] on span "[PERSON_NAME]" at bounding box center [46, 99] width 23 height 4
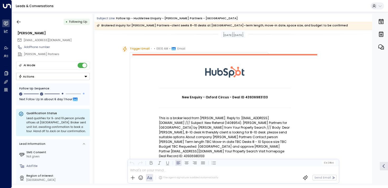
scroll to position [1, 0]
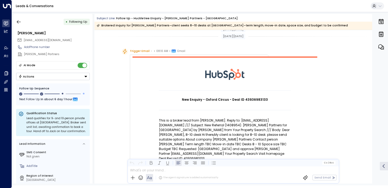
click at [120, 82] on div "Trigger Email • • 08:10 AM • Email New Enquiry - Oxford Circus - Deal ID 439369…" at bounding box center [233, 178] width 226 height 259
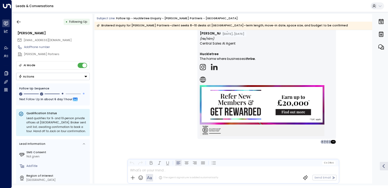
scroll to position [738, 0]
click at [18, 21] on icon "button" at bounding box center [18, 21] width 5 height 5
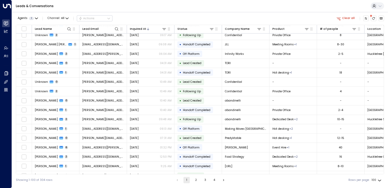
scroll to position [463, 0]
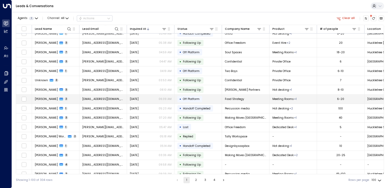
click at [45, 97] on td "[PERSON_NAME] 2" at bounding box center [55, 99] width 47 height 9
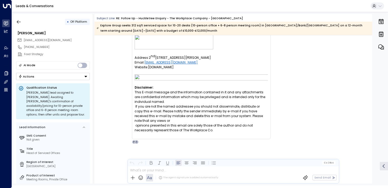
scroll to position [588, 0]
click at [19, 22] on icon "button" at bounding box center [18, 21] width 5 height 5
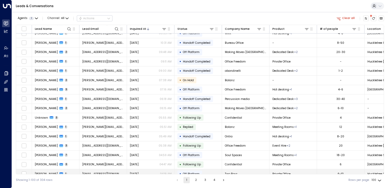
scroll to position [473, 0]
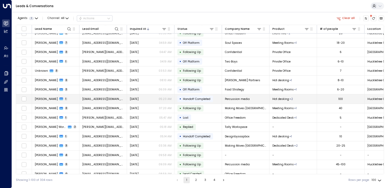
click at [74, 101] on td "[PERSON_NAME] 1" at bounding box center [55, 98] width 47 height 9
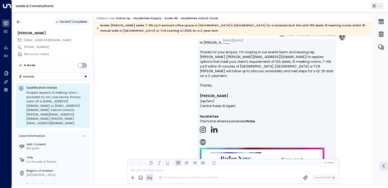
scroll to position [292, 0]
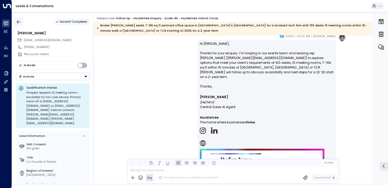
click at [19, 22] on icon "button" at bounding box center [18, 21] width 5 height 5
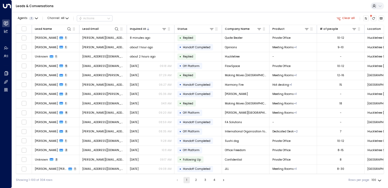
scroll to position [482, 0]
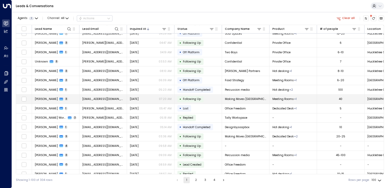
click at [49, 98] on span "[PERSON_NAME]" at bounding box center [46, 99] width 23 height 4
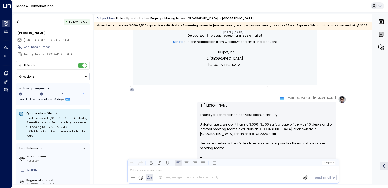
scroll to position [683, 0]
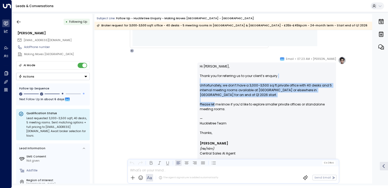
drag, startPoint x: 214, startPoint y: 82, endPoint x: 214, endPoint y: 105, distance: 23.5
click at [214, 105] on p "Hi [PERSON_NAME], Thank you for referring us to your client’s enquiry. Unfortun…" at bounding box center [267, 97] width 134 height 66
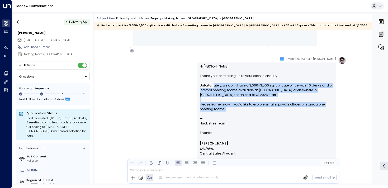
drag, startPoint x: 214, startPoint y: 115, endPoint x: 213, endPoint y: 85, distance: 29.9
click at [213, 85] on p "Hi [PERSON_NAME], Thank you for referring us to your client’s enquiry. Unfortun…" at bounding box center [267, 97] width 134 height 66
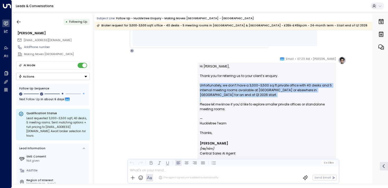
drag, startPoint x: 213, startPoint y: 85, endPoint x: 213, endPoint y: 100, distance: 14.8
click at [213, 100] on p "Hi [PERSON_NAME], Thank you for referring us to your client’s enquiry. Unfortun…" at bounding box center [267, 97] width 134 height 66
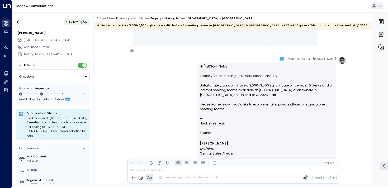
click at [224, 96] on p "Hi [PERSON_NAME], Thank you for referring us to your client’s enquiry. Unfortun…" at bounding box center [267, 97] width 134 height 66
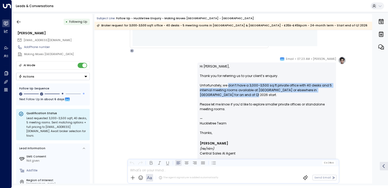
drag, startPoint x: 231, startPoint y: 96, endPoint x: 227, endPoint y: 83, distance: 12.9
click at [227, 83] on p "Hi [PERSON_NAME], Thank you for referring us to your client’s enquiry. Unfortun…" at bounding box center [267, 97] width 134 height 66
drag, startPoint x: 219, startPoint y: 83, endPoint x: 219, endPoint y: 97, distance: 13.5
click at [219, 97] on p "Hi [PERSON_NAME], Thank you for referring us to your client’s enquiry. Unfortun…" at bounding box center [267, 97] width 134 height 66
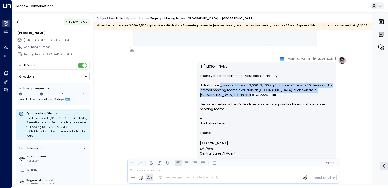
click at [219, 97] on p "Hi [PERSON_NAME], Thank you for referring us to your client’s enquiry. Unfortun…" at bounding box center [267, 97] width 134 height 66
drag, startPoint x: 231, startPoint y: 97, endPoint x: 227, endPoint y: 85, distance: 12.3
click at [227, 85] on p "Hi [PERSON_NAME], Thank you for referring us to your client’s enquiry. Unfortun…" at bounding box center [267, 97] width 134 height 66
drag, startPoint x: 217, startPoint y: 85, endPoint x: 221, endPoint y: 97, distance: 12.0
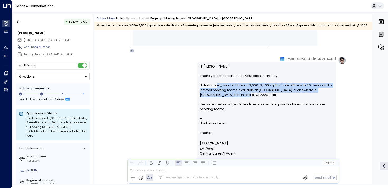
click at [221, 96] on p "Hi [PERSON_NAME], Thank you for referring us to your client’s enquiry. Unfortun…" at bounding box center [267, 97] width 134 height 66
click at [221, 97] on p "Hi [PERSON_NAME], Thank you for referring us to your client’s enquiry. Unfortun…" at bounding box center [267, 97] width 134 height 66
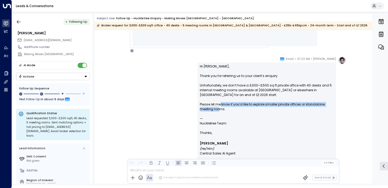
drag, startPoint x: 220, startPoint y: 103, endPoint x: 220, endPoint y: 110, distance: 6.6
click at [220, 110] on p "Hi [PERSON_NAME], Thank you for referring us to your client’s enquiry. Unfortun…" at bounding box center [267, 97] width 134 height 66
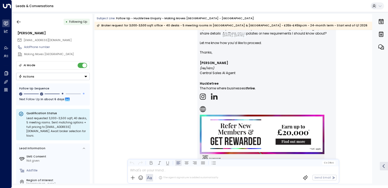
scroll to position [1170, 0]
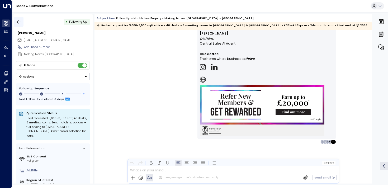
click at [18, 21] on icon "button" at bounding box center [18, 21] width 5 height 5
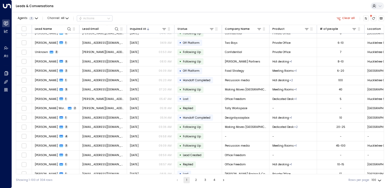
scroll to position [492, 0]
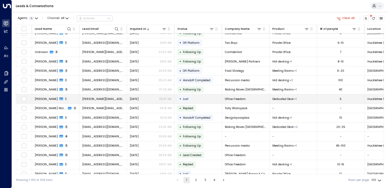
click at [75, 98] on td "[PERSON_NAME] 1" at bounding box center [55, 98] width 47 height 9
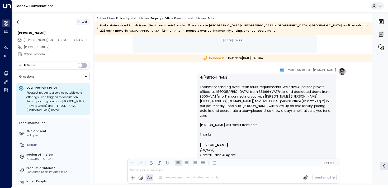
scroll to position [392, 0]
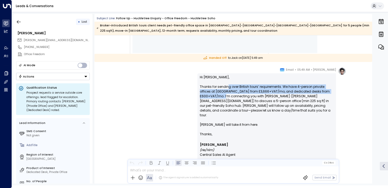
drag, startPoint x: 227, startPoint y: 87, endPoint x: 227, endPoint y: 96, distance: 8.7
click at [227, 96] on p "Hi [PERSON_NAME], Thanks for sending over British tours’ requirements. We have …" at bounding box center [267, 103] width 134 height 57
click at [227, 95] on p "Hi [PERSON_NAME], Thanks for sending over British tours’ requirements. We have …" at bounding box center [267, 103] width 134 height 57
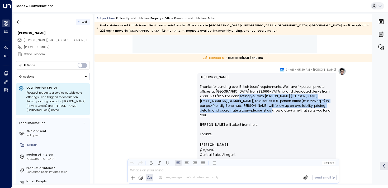
drag, startPoint x: 241, startPoint y: 95, endPoint x: 239, endPoint y: 113, distance: 17.9
click at [239, 113] on p "Hi [PERSON_NAME], Thanks for sending over British tours’ requirements. We have …" at bounding box center [267, 103] width 134 height 57
drag, startPoint x: 251, startPoint y: 111, endPoint x: 250, endPoint y: 97, distance: 14.8
click at [250, 96] on p "Hi [PERSON_NAME], Thanks for sending over British tours’ requirements. We have …" at bounding box center [267, 103] width 134 height 57
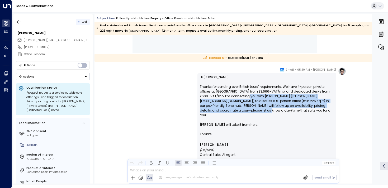
click at [250, 97] on p "Hi [PERSON_NAME], Thanks for sending over British tours’ requirements. We have …" at bounding box center [267, 103] width 134 height 57
drag, startPoint x: 249, startPoint y: 97, endPoint x: 249, endPoint y: 112, distance: 15.8
click at [249, 112] on p "Hi [PERSON_NAME], Thanks for sending over British tours’ requirements. We have …" at bounding box center [267, 103] width 134 height 57
drag, startPoint x: 249, startPoint y: 112, endPoint x: 249, endPoint y: 94, distance: 18.0
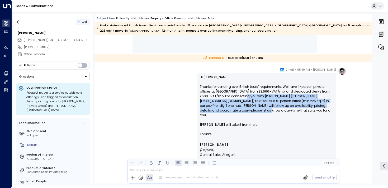
click at [249, 94] on p "Hi [PERSON_NAME], Thanks for sending over British tours’ requirements. We have …" at bounding box center [267, 103] width 134 height 57
drag, startPoint x: 249, startPoint y: 94, endPoint x: 249, endPoint y: 118, distance: 24.0
click at [249, 118] on p "Hi [PERSON_NAME], Thanks for sending over British tours’ requirements. We have …" at bounding box center [267, 103] width 134 height 57
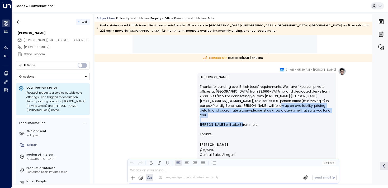
drag, startPoint x: 249, startPoint y: 118, endPoint x: 248, endPoint y: 103, distance: 15.3
click at [248, 103] on p "Hi [PERSON_NAME], Thanks for sending over British tours’ requirements. We have …" at bounding box center [267, 103] width 134 height 57
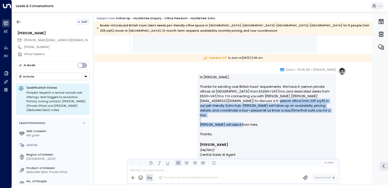
click at [248, 103] on p "Hi [PERSON_NAME], Thanks for sending over British tours’ requirements. We have …" at bounding box center [267, 103] width 134 height 57
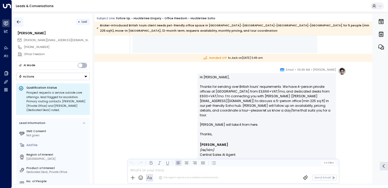
click at [22, 22] on button "button" at bounding box center [18, 21] width 9 height 9
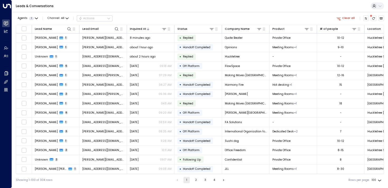
scroll to position [501, 0]
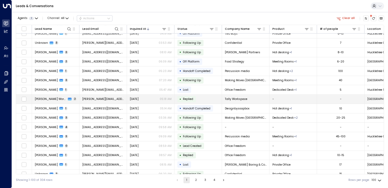
click at [50, 98] on span "[PERSON_NAME] Workspace" at bounding box center [51, 99] width 32 height 4
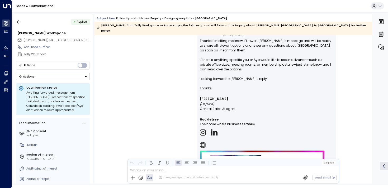
scroll to position [103, 0]
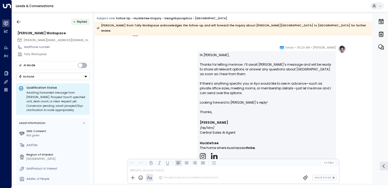
click at [19, 25] on button "button" at bounding box center [18, 21] width 9 height 9
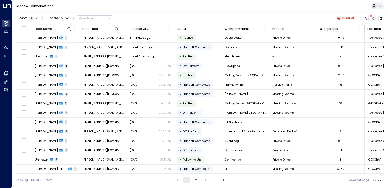
scroll to position [501, 0]
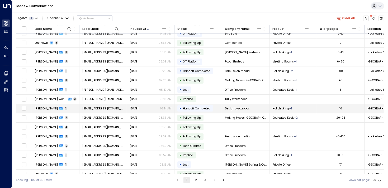
click at [38, 109] on span "[PERSON_NAME]" at bounding box center [46, 109] width 23 height 4
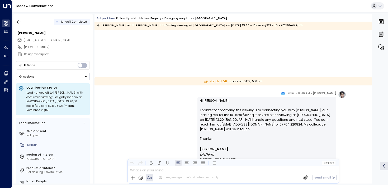
scroll to position [555, 0]
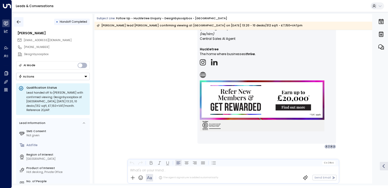
click at [18, 21] on icon "button" at bounding box center [19, 21] width 4 height 3
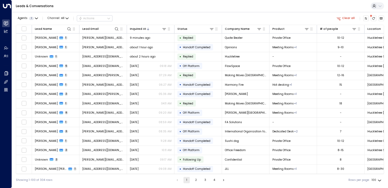
scroll to position [519, 0]
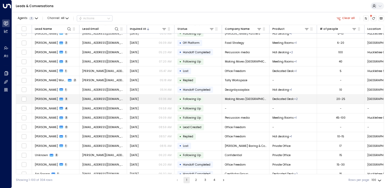
click at [86, 100] on span "[EMAIL_ADDRESS][DOMAIN_NAME]" at bounding box center [103, 99] width 42 height 4
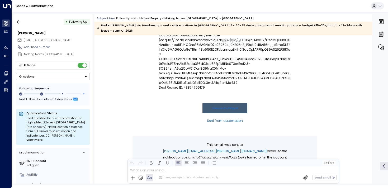
scroll to position [666, 0]
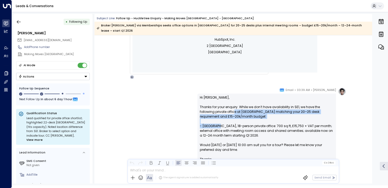
drag, startPoint x: 217, startPoint y: 106, endPoint x: 217, endPoint y: 119, distance: 13.2
click at [217, 119] on p "Hi [PERSON_NAME], Thanks for your enquiry. While we don’t have availability in …" at bounding box center [267, 126] width 134 height 62
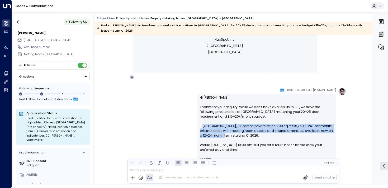
drag, startPoint x: 217, startPoint y: 119, endPoint x: 217, endPoint y: 134, distance: 15.0
click at [217, 134] on p "Hi [PERSON_NAME], Thanks for your enquiry. While we don’t have availability in …" at bounding box center [267, 126] width 134 height 62
drag, startPoint x: 217, startPoint y: 134, endPoint x: 217, endPoint y: 122, distance: 11.9
click at [217, 122] on p "Hi [PERSON_NAME], Thanks for your enquiry. While we don’t have availability in …" at bounding box center [267, 126] width 134 height 62
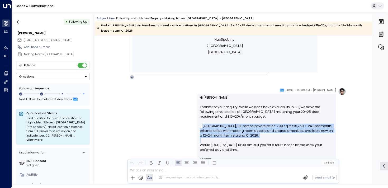
click at [217, 122] on p "Hi [PERSON_NAME], Thanks for your enquiry. While we don’t have availability in …" at bounding box center [267, 126] width 134 height 62
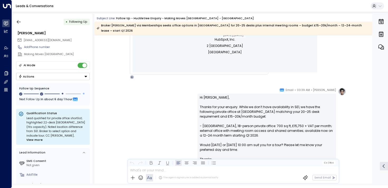
scroll to position [683, 0]
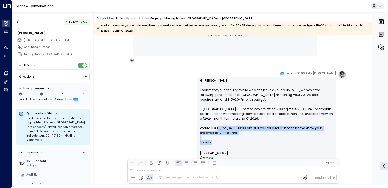
drag, startPoint x: 217, startPoint y: 122, endPoint x: 217, endPoint y: 136, distance: 14.2
click at [217, 136] on div "Hi [PERSON_NAME], Thanks for your enquiry. While we don’t have availability in …" at bounding box center [267, 167] width 134 height 179
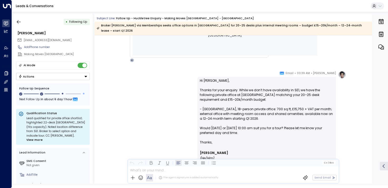
click at [217, 140] on p "Thanks," at bounding box center [267, 142] width 134 height 5
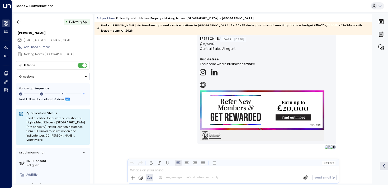
scroll to position [1180, 0]
click at [18, 21] on icon "button" at bounding box center [18, 21] width 5 height 5
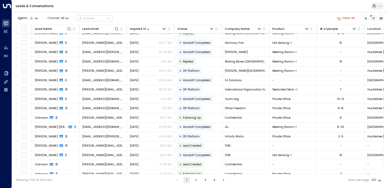
scroll to position [529, 0]
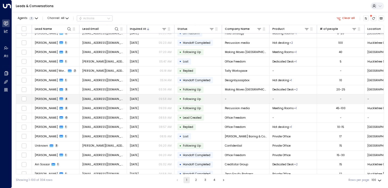
click at [65, 99] on td "[PERSON_NAME] 4" at bounding box center [55, 98] width 47 height 9
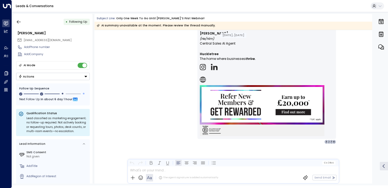
scroll to position [777, 0]
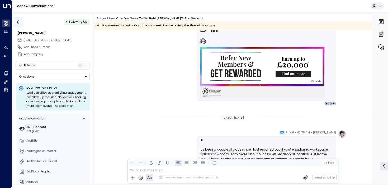
click at [22, 25] on button "button" at bounding box center [18, 21] width 9 height 9
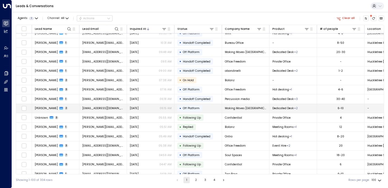
scroll to position [473, 0]
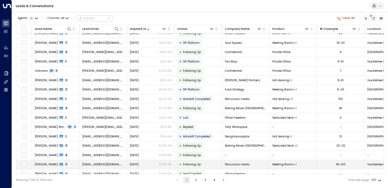
click at [71, 164] on td "[PERSON_NAME] 3" at bounding box center [55, 164] width 47 height 9
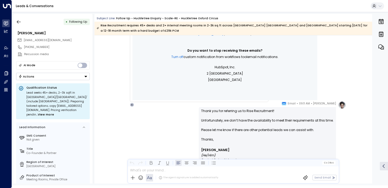
scroll to position [212, 0]
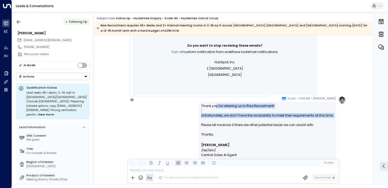
drag, startPoint x: 216, startPoint y: 106, endPoint x: 216, endPoint y: 118, distance: 11.6
click at [216, 118] on p "Thank you for referring us to Rise Recruitment! Unfortunately, we don’t have th…" at bounding box center [267, 118] width 132 height 28
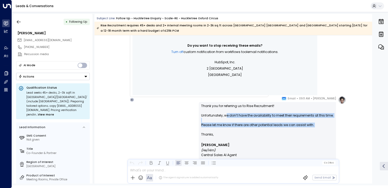
drag, startPoint x: 226, startPoint y: 116, endPoint x: 226, endPoint y: 132, distance: 15.8
click at [226, 132] on p "Thank you for referring us to Rise Recruitment! Unfortunately, we don’t have th…" at bounding box center [267, 118] width 132 height 28
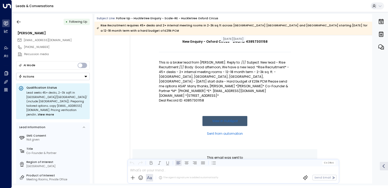
scroll to position [0, 0]
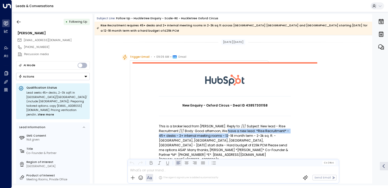
drag, startPoint x: 226, startPoint y: 132, endPoint x: 226, endPoint y: 136, distance: 4.5
click at [226, 136] on p "This is a broker lead from [PERSON_NAME]. Reply to: /// Subject: New lead - Ris…" at bounding box center [225, 143] width 132 height 38
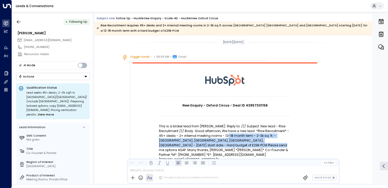
drag, startPoint x: 226, startPoint y: 136, endPoint x: 226, endPoint y: 145, distance: 8.4
click at [226, 145] on p "This is a broker lead from [PERSON_NAME]. Reply to: /// Subject: New lead - Ris…" at bounding box center [225, 143] width 132 height 38
drag, startPoint x: 226, startPoint y: 145, endPoint x: 225, endPoint y: 137, distance: 7.4
click at [225, 137] on p "This is a broker lead from [PERSON_NAME]. Reply to: /// Subject: New lead - Ris…" at bounding box center [225, 143] width 132 height 38
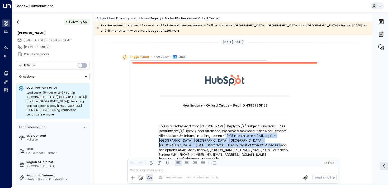
click at [225, 137] on p "This is a broker lead from [PERSON_NAME]. Reply to: /// Subject: New lead - Ris…" at bounding box center [225, 143] width 132 height 38
drag, startPoint x: 225, startPoint y: 136, endPoint x: 225, endPoint y: 149, distance: 13.2
click at [225, 149] on p "This is a broker lead from [PERSON_NAME]. Reply to: /// Subject: New lead - Ris…" at bounding box center [225, 143] width 132 height 38
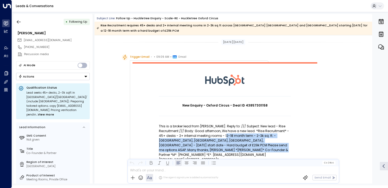
click at [225, 148] on p "This is a broker lead from [PERSON_NAME]. Reply to: /// Subject: New lead - Ris…" at bounding box center [225, 143] width 132 height 38
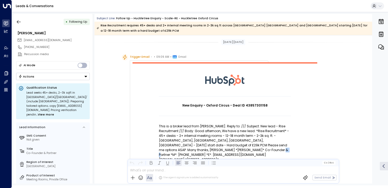
drag, startPoint x: 225, startPoint y: 148, endPoint x: 220, endPoint y: 125, distance: 23.6
click at [225, 147] on p "This is a broker lead from [PERSON_NAME]. Reply to: /// Subject: New lead - Ris…" at bounding box center [225, 143] width 132 height 38
click at [220, 127] on p "This is a broker lead from [PERSON_NAME]. Reply to: /// Subject: New lead - Ris…" at bounding box center [225, 143] width 132 height 38
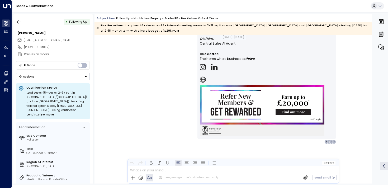
scroll to position [710, 0]
click at [21, 21] on icon "button" at bounding box center [18, 21] width 5 height 5
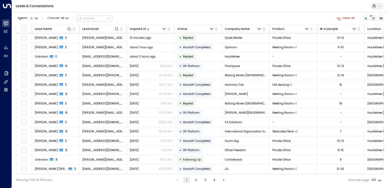
scroll to position [548, 0]
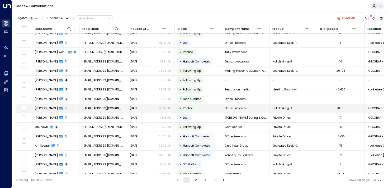
click at [77, 108] on td "[PERSON_NAME] 1" at bounding box center [55, 108] width 47 height 9
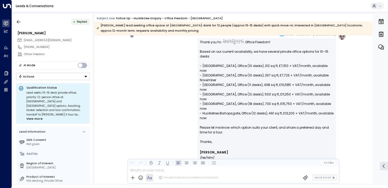
scroll to position [411, 0]
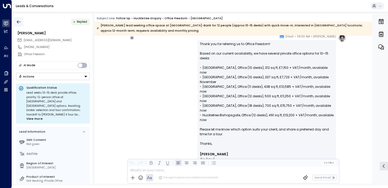
click at [19, 22] on icon "button" at bounding box center [18, 21] width 5 height 5
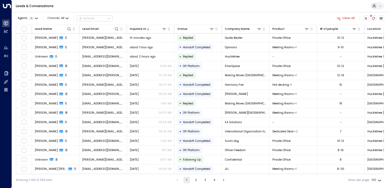
scroll to position [566, 0]
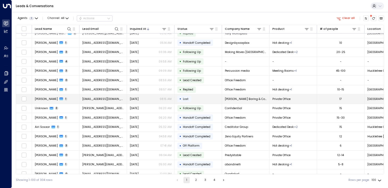
click at [59, 98] on icon at bounding box center [61, 99] width 4 height 3
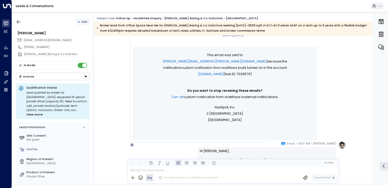
scroll to position [350, 0]
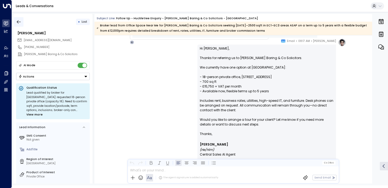
click at [21, 22] on icon "button" at bounding box center [18, 21] width 5 height 5
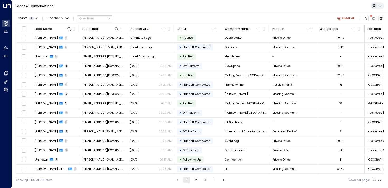
scroll to position [566, 0]
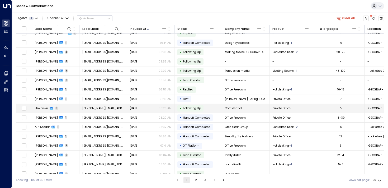
click at [37, 107] on span "Unknown" at bounding box center [41, 108] width 13 height 4
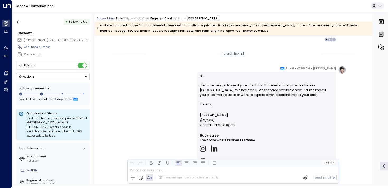
scroll to position [758, 0]
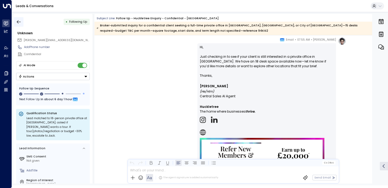
click at [17, 21] on icon "button" at bounding box center [18, 21] width 5 height 5
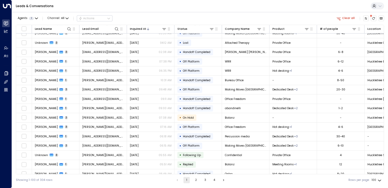
scroll to position [585, 0]
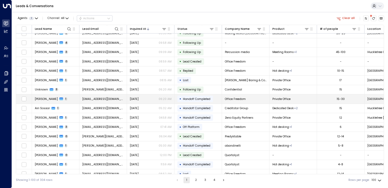
click at [64, 99] on td "[PERSON_NAME] 1" at bounding box center [55, 98] width 47 height 9
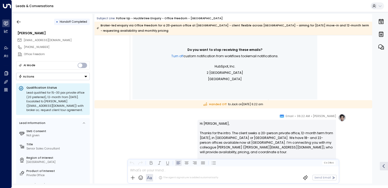
scroll to position [371, 0]
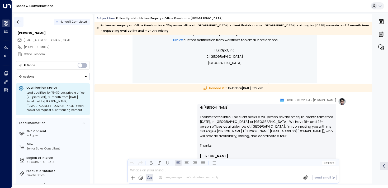
click at [19, 23] on icon "button" at bounding box center [18, 21] width 5 height 5
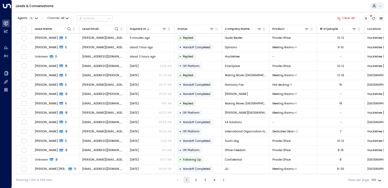
scroll to position [594, 0]
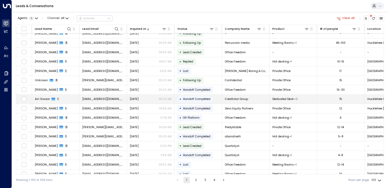
click at [66, 102] on td "Airi Sosaar 1" at bounding box center [55, 99] width 47 height 9
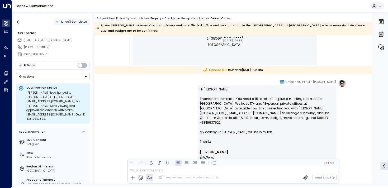
scroll to position [247, 0]
click at [19, 22] on icon "button" at bounding box center [18, 21] width 5 height 5
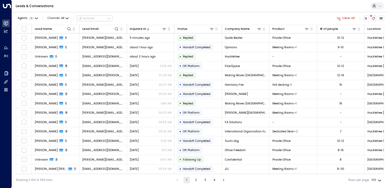
scroll to position [604, 0]
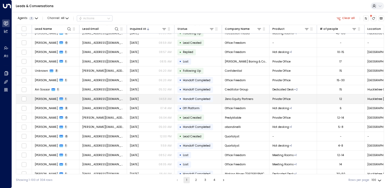
click at [61, 99] on td "[PERSON_NAME] 1" at bounding box center [55, 98] width 47 height 9
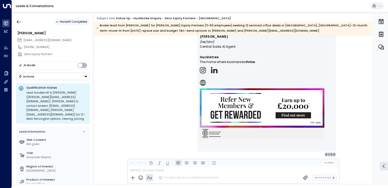
scroll to position [274, 0]
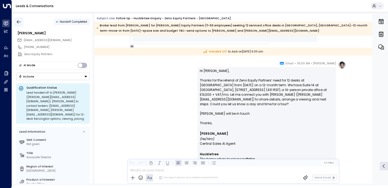
click at [16, 20] on button "button" at bounding box center [18, 21] width 9 height 9
